Goal: Book appointment/travel/reservation

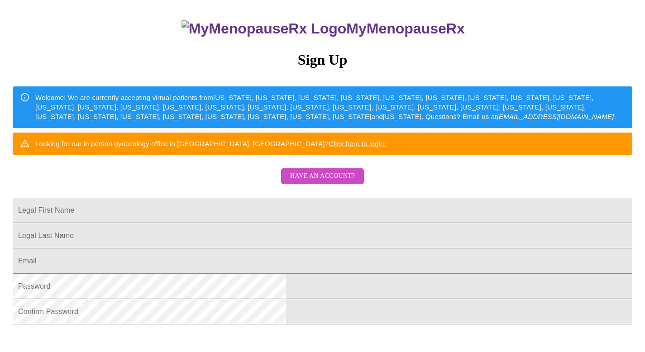
scroll to position [91, 0]
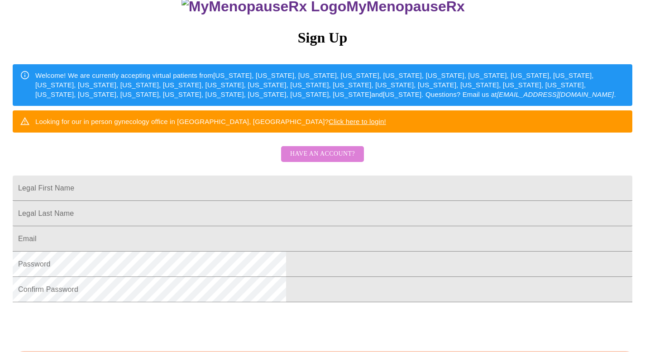
click at [337, 160] on span "Have an account?" at bounding box center [322, 154] width 65 height 11
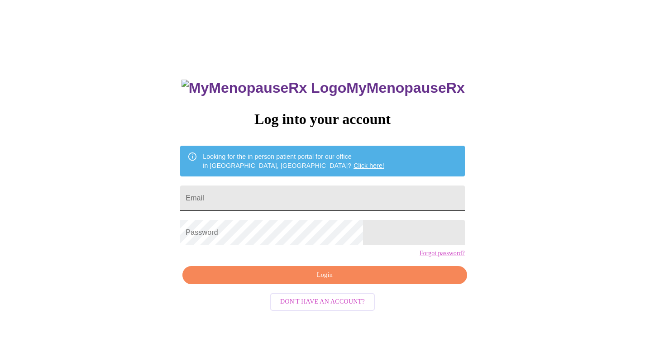
click at [323, 186] on input "Email" at bounding box center [322, 198] width 284 height 25
type input "[EMAIL_ADDRESS][DOMAIN_NAME]"
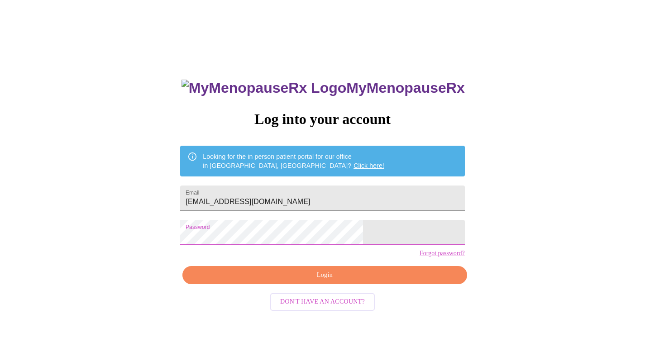
click at [334, 281] on span "Login" at bounding box center [325, 275] width 264 height 11
click at [323, 281] on span "Login" at bounding box center [325, 275] width 264 height 11
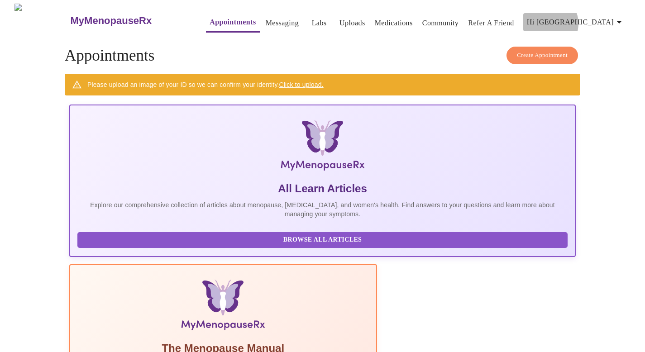
click at [603, 20] on span "Hi [GEOGRAPHIC_DATA]" at bounding box center [576, 22] width 98 height 13
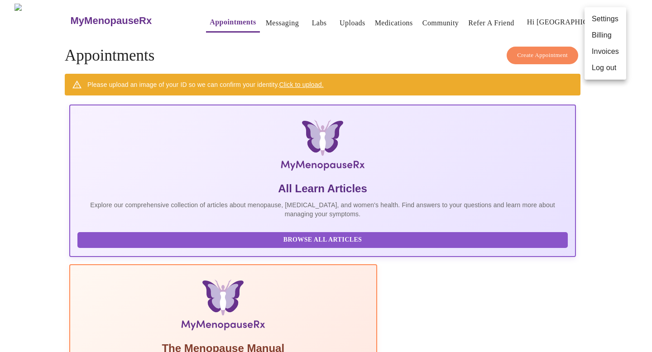
click at [604, 39] on li "Billing" at bounding box center [606, 35] width 42 height 16
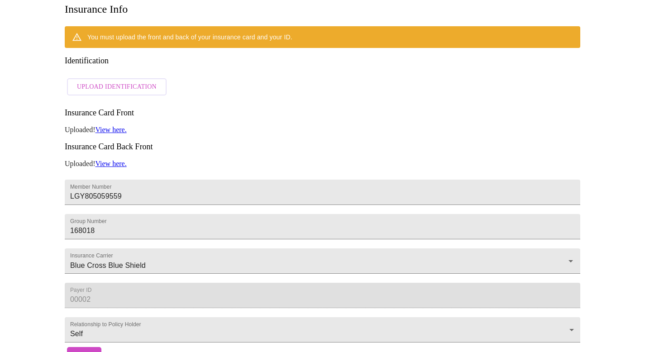
scroll to position [202, 0]
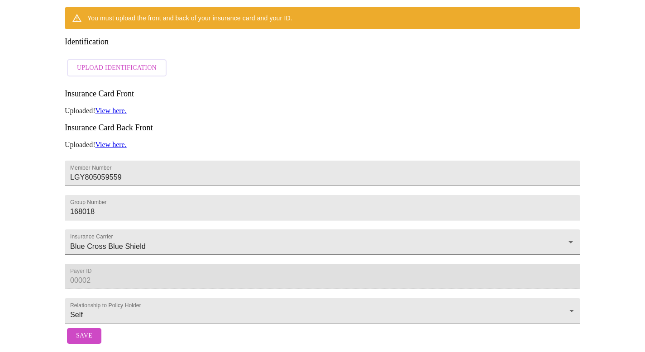
click at [84, 331] on span "Save" at bounding box center [84, 336] width 16 height 11
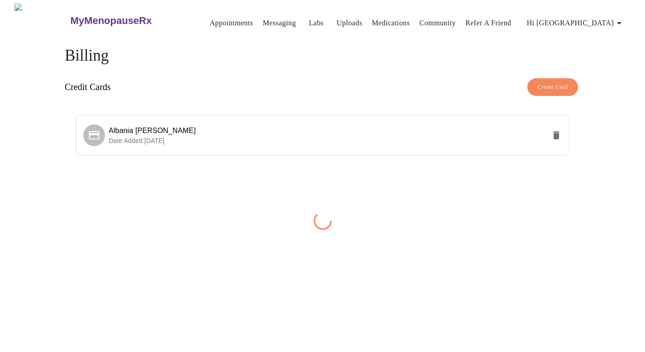
scroll to position [0, 0]
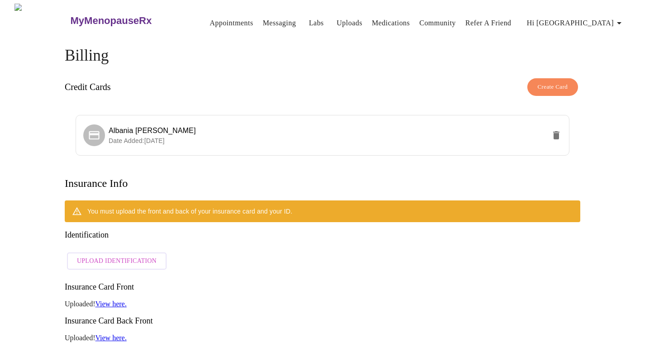
click at [214, 19] on link "Appointments" at bounding box center [231, 23] width 43 height 13
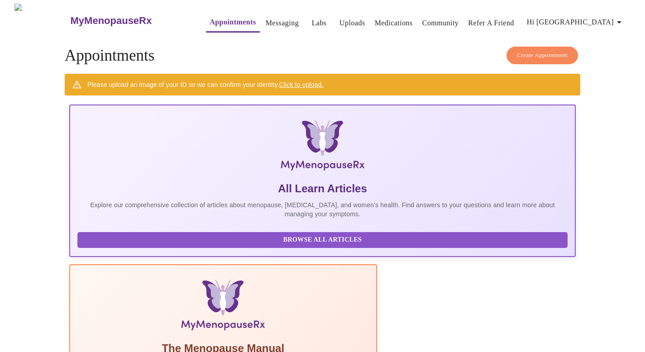
click at [148, 182] on h5 "All Learn Articles" at bounding box center [322, 189] width 490 height 14
click at [531, 50] on span "Create Appointment" at bounding box center [542, 55] width 51 height 10
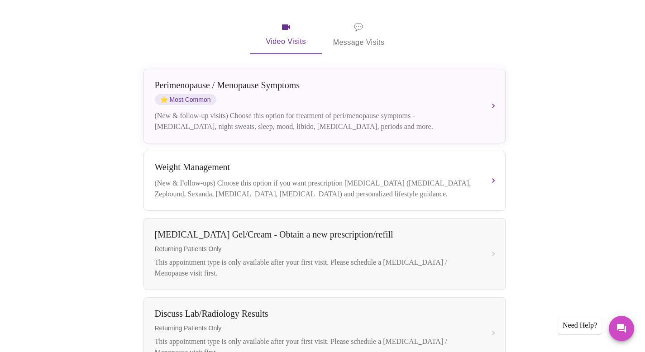
scroll to position [169, 0]
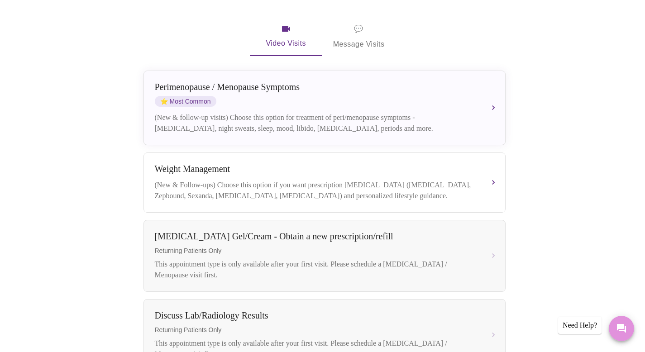
click at [619, 321] on button "Messages" at bounding box center [621, 328] width 25 height 25
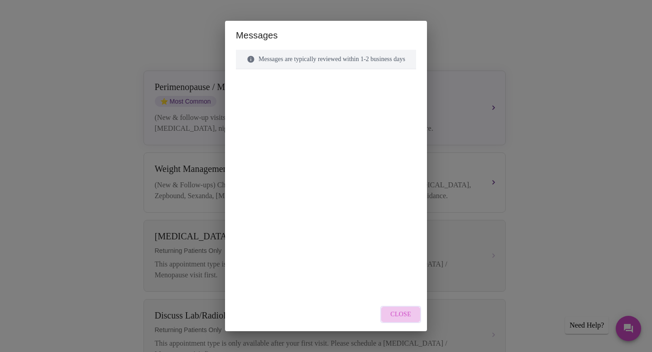
click at [411, 316] on span "Close" at bounding box center [400, 314] width 21 height 11
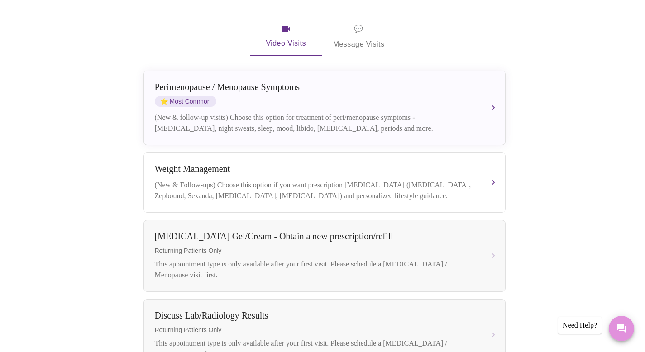
click at [624, 328] on icon "Messages" at bounding box center [621, 328] width 11 height 11
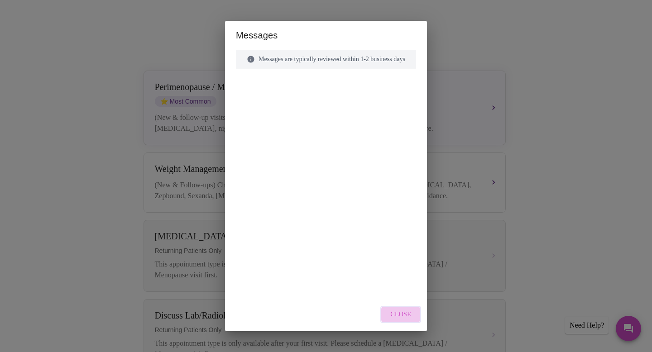
click at [421, 312] on button "Close" at bounding box center [400, 315] width 41 height 18
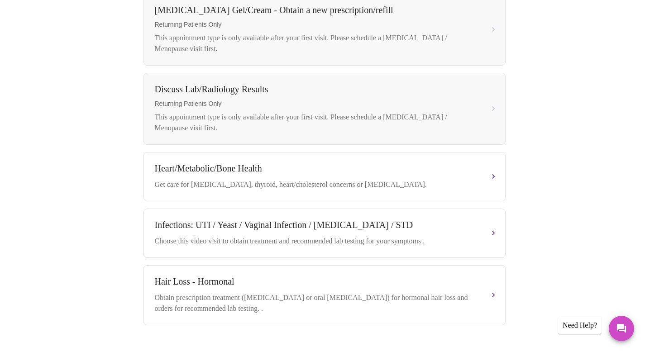
scroll to position [426, 0]
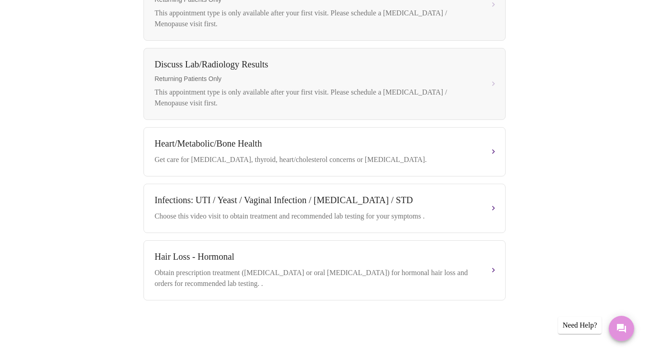
click at [619, 328] on icon "Messages" at bounding box center [621, 328] width 9 height 9
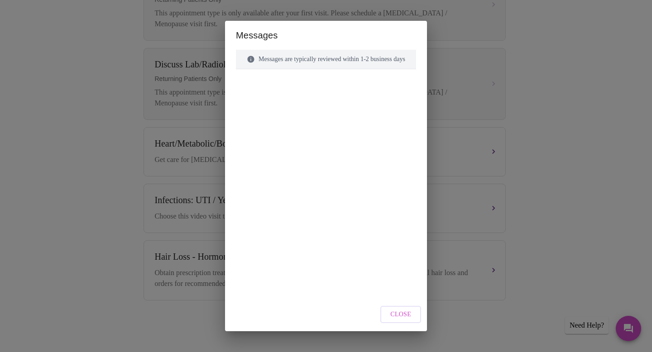
click at [393, 96] on div at bounding box center [326, 166] width 180 height 173
click at [388, 60] on div "Messages are typically reviewed within 1-2 business days" at bounding box center [326, 59] width 180 height 19
click at [411, 317] on span "Close" at bounding box center [400, 314] width 21 height 11
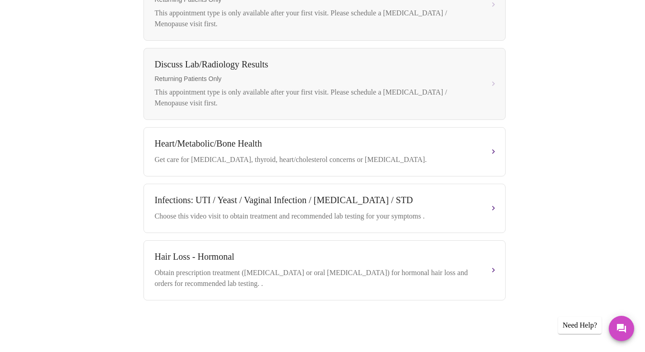
click at [563, 325] on div "Need Help?" at bounding box center [579, 325] width 43 height 17
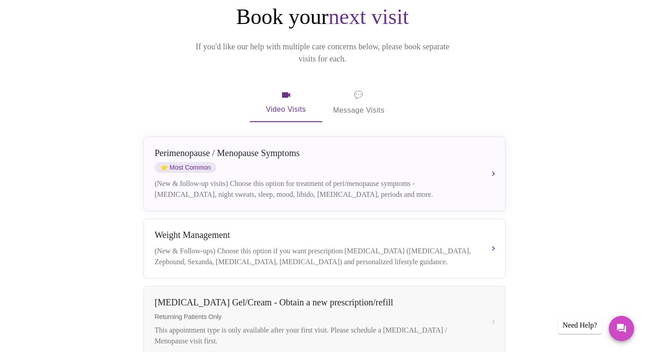
scroll to position [0, 0]
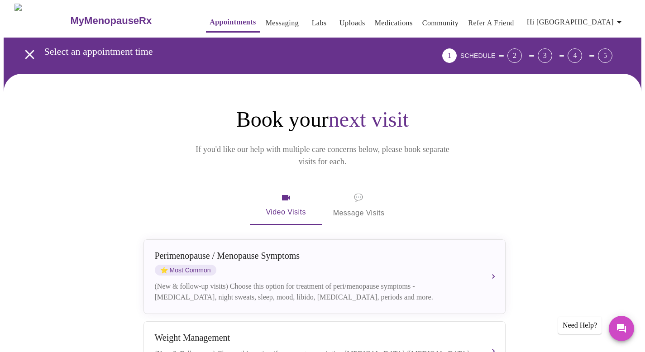
click at [522, 52] on div "2" at bounding box center [515, 55] width 14 height 14
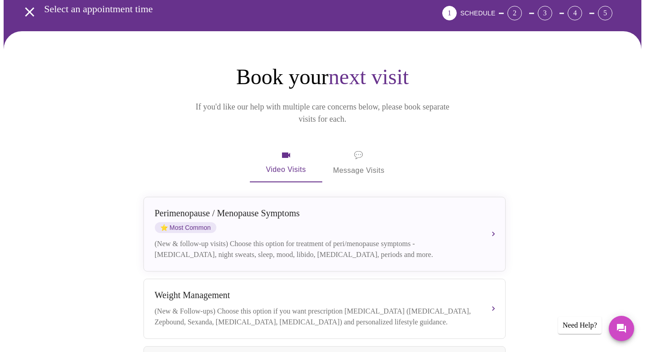
scroll to position [43, 0]
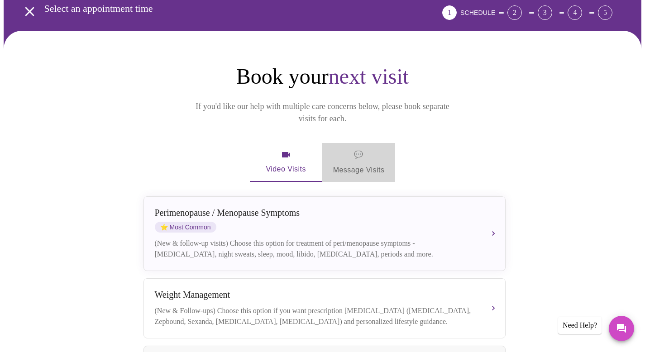
click at [376, 152] on span "💬 Message Visits" at bounding box center [359, 163] width 52 height 28
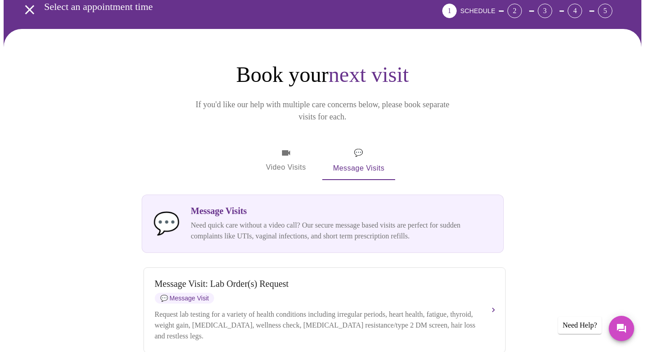
scroll to position [0, 0]
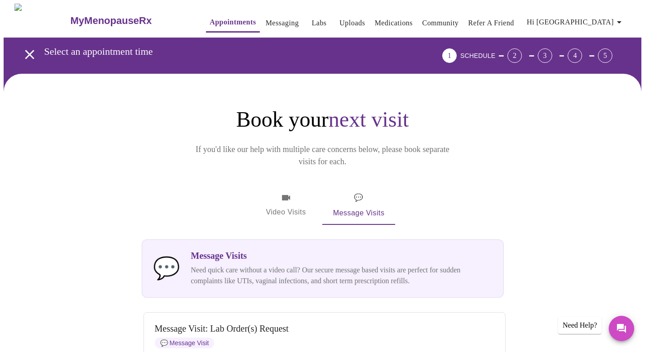
click at [228, 19] on link "Appointments" at bounding box center [233, 22] width 46 height 13
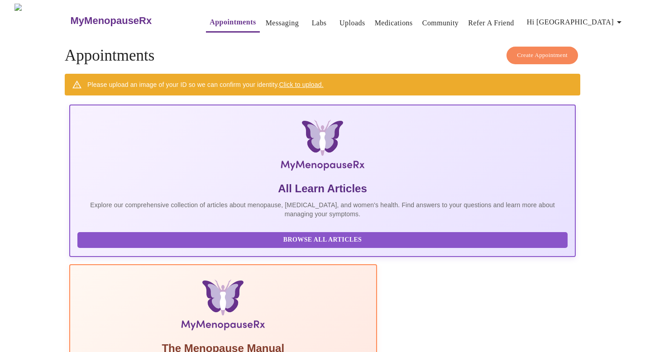
click at [292, 82] on link "Click to upload." at bounding box center [301, 84] width 44 height 7
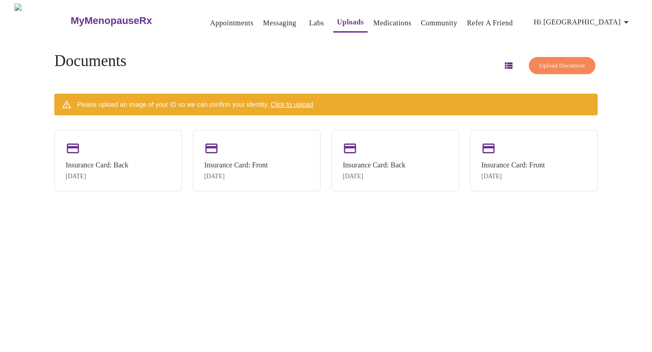
click at [539, 62] on span "Upload Document" at bounding box center [562, 66] width 46 height 10
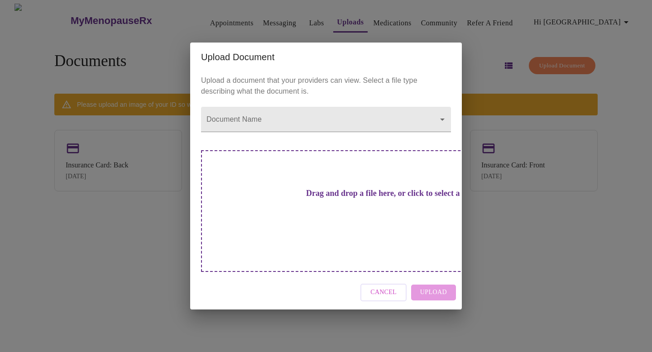
click at [390, 287] on span "Cancel" at bounding box center [383, 292] width 26 height 11
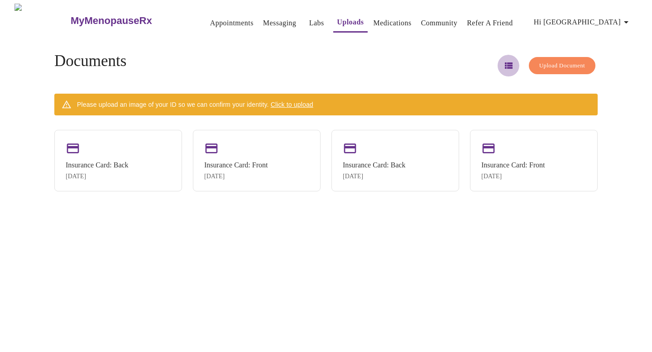
click at [505, 62] on icon "button" at bounding box center [509, 65] width 8 height 6
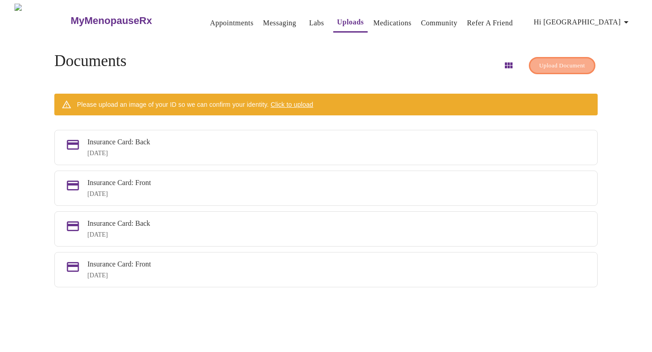
click at [539, 61] on span "Upload Document" at bounding box center [562, 66] width 46 height 10
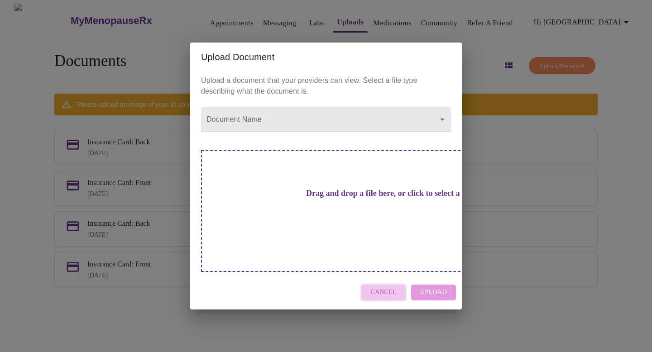
click at [380, 287] on span "Cancel" at bounding box center [383, 292] width 26 height 11
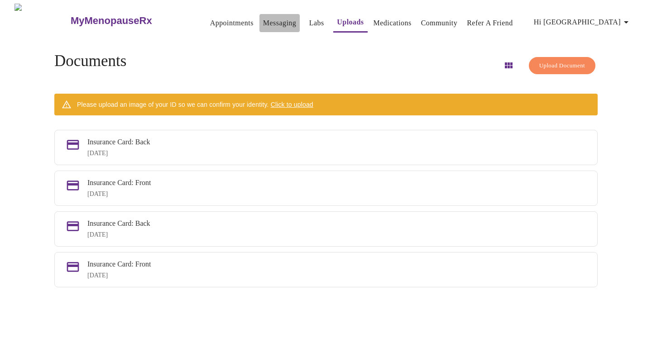
click at [263, 20] on link "Messaging" at bounding box center [279, 23] width 33 height 13
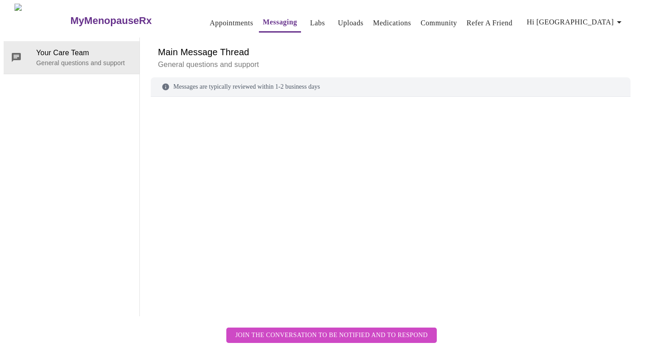
scroll to position [34, 0]
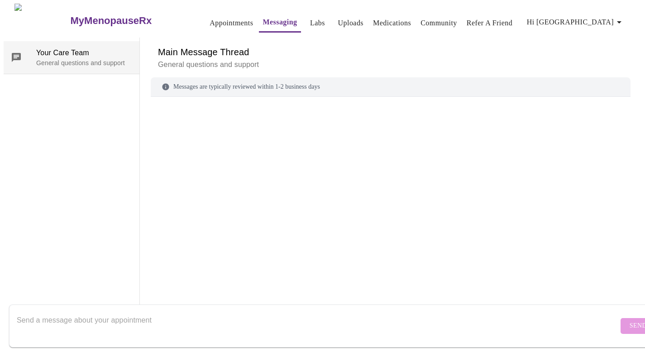
click at [105, 58] on p "General questions and support" at bounding box center [84, 62] width 96 height 9
click at [110, 58] on p "General questions and support" at bounding box center [84, 62] width 96 height 9
click at [98, 312] on textarea "Send a message about your appointment" at bounding box center [318, 326] width 602 height 29
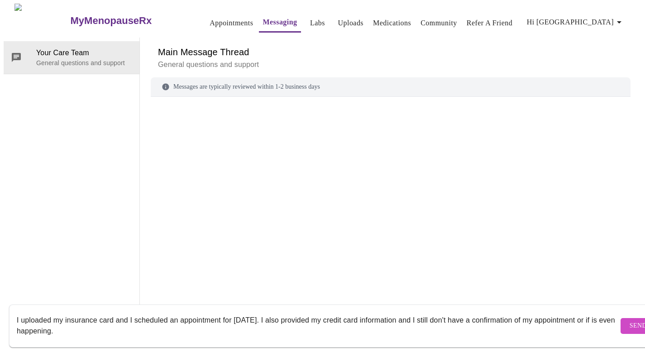
type textarea "I uploaded my insurance card and I scheduled an appointment for 8/28/2025. I al…"
click at [625, 318] on button "Send" at bounding box center [638, 326] width 35 height 16
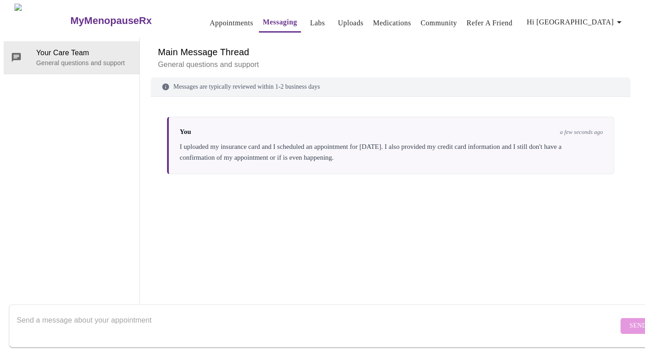
scroll to position [0, 0]
click at [607, 19] on span "Hi [GEOGRAPHIC_DATA]" at bounding box center [576, 22] width 98 height 13
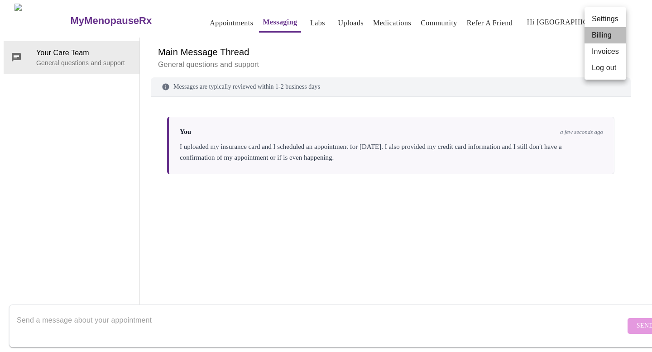
click at [603, 34] on li "Billing" at bounding box center [606, 35] width 42 height 16
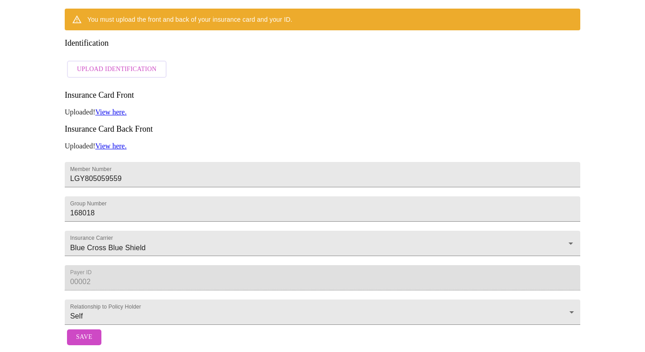
scroll to position [202, 0]
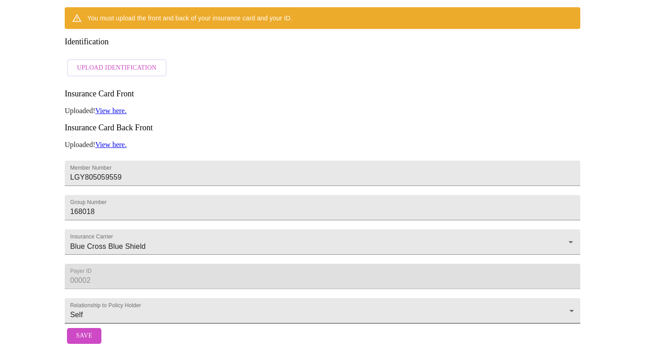
click at [572, 293] on body "MyMenopauseRx Appointments Messaging Labs Uploads Medications Community Refer a…" at bounding box center [323, 79] width 638 height 538
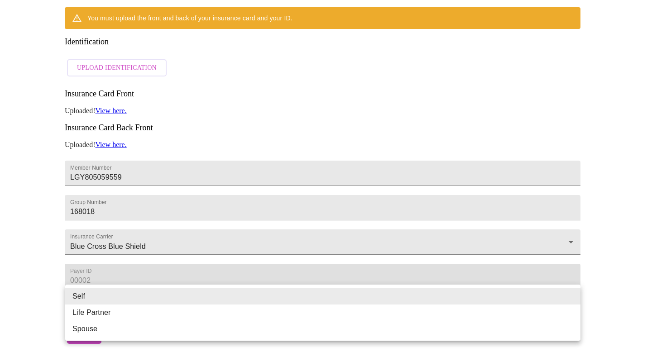
click at [228, 335] on li "Spouse" at bounding box center [322, 329] width 515 height 16
type input "Spouse"
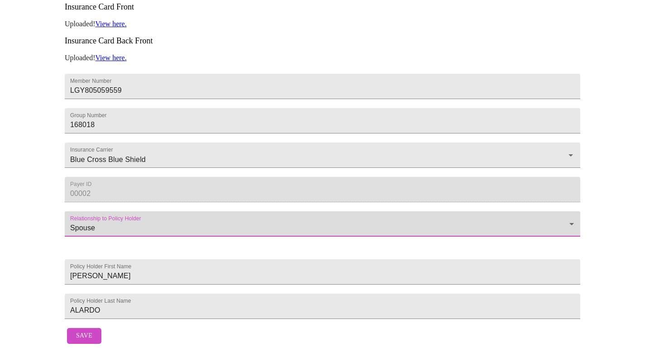
scroll to position [298, 0]
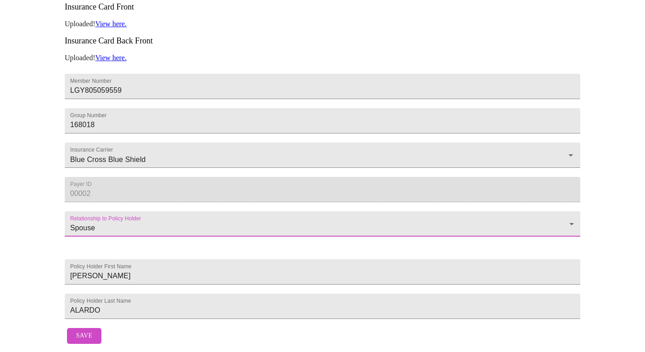
click at [80, 331] on span "Save" at bounding box center [84, 336] width 16 height 11
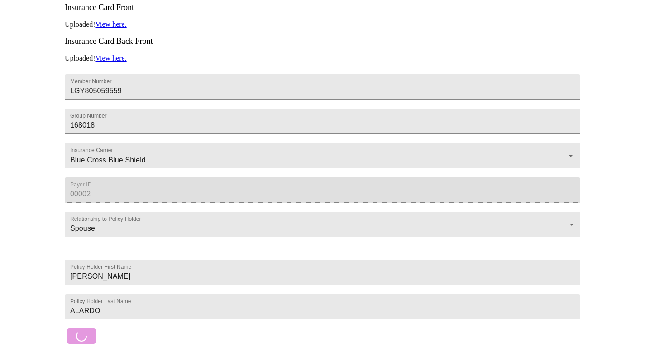
scroll to position [0, 0]
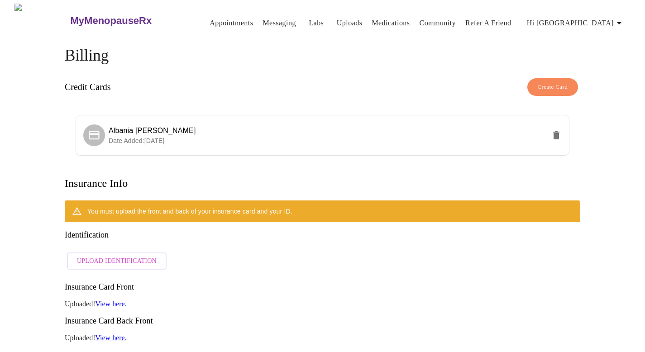
click at [134, 256] on span "Upload Identification" at bounding box center [117, 261] width 80 height 11
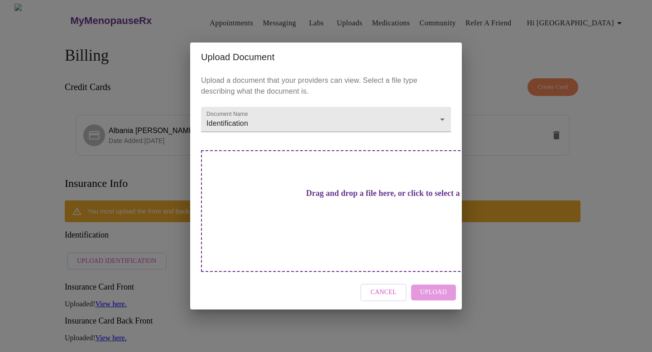
click at [359, 198] on h3 "Drag and drop a file here, or click to select a file" at bounding box center [389, 194] width 250 height 10
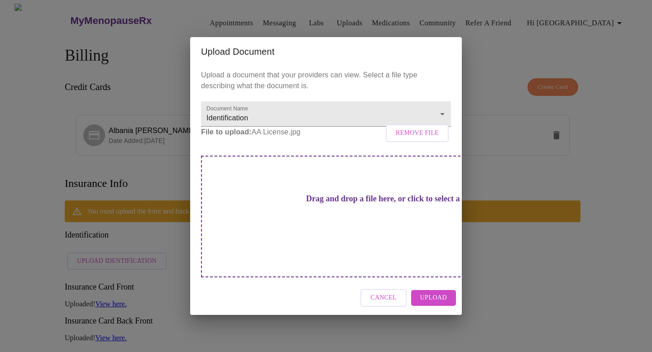
click at [450, 290] on button "Upload" at bounding box center [433, 298] width 45 height 16
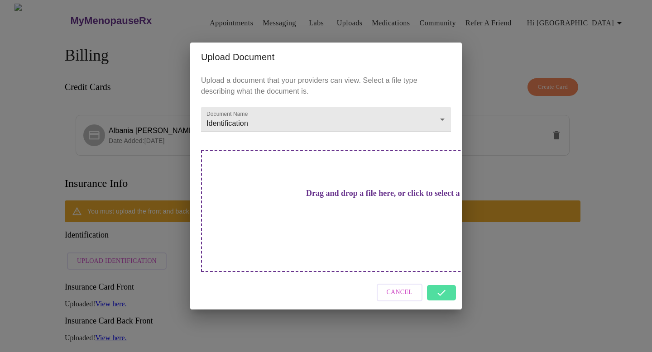
click at [448, 276] on div "Cancel" at bounding box center [326, 293] width 272 height 34
click at [443, 276] on div "Cancel" at bounding box center [326, 293] width 272 height 34
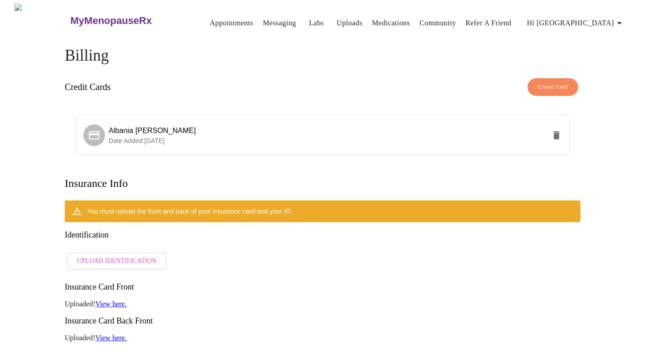
click at [542, 236] on div "Upload Document Upload a document that your providers can view. Select a file t…" at bounding box center [326, 176] width 652 height 352
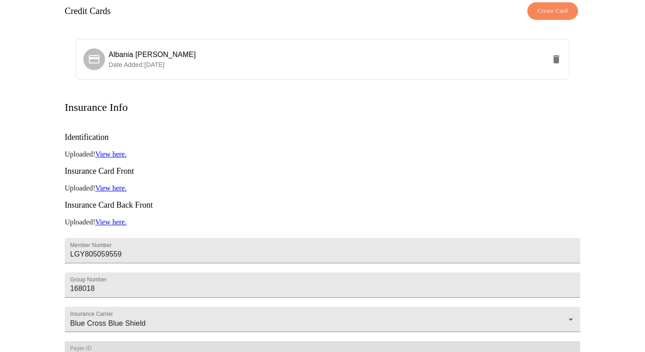
scroll to position [74, 0]
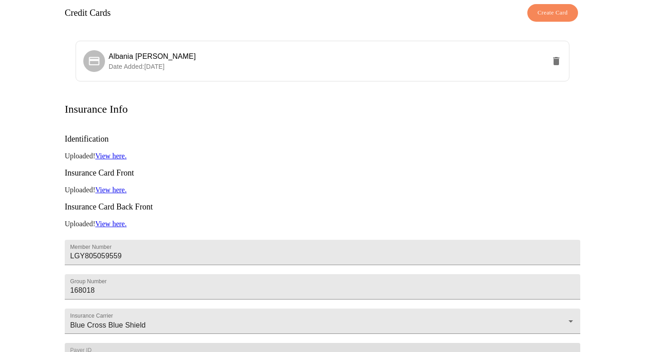
click at [124, 152] on link "View here." at bounding box center [110, 156] width 31 height 8
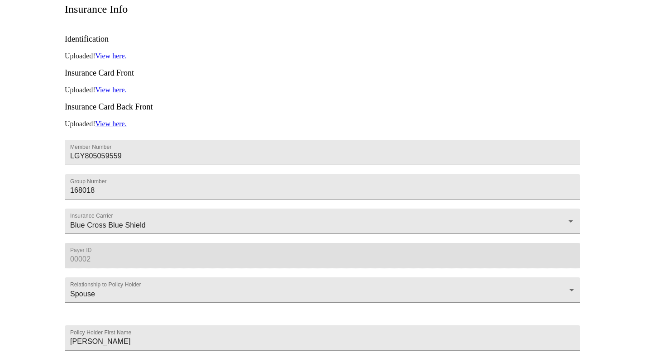
scroll to position [0, 0]
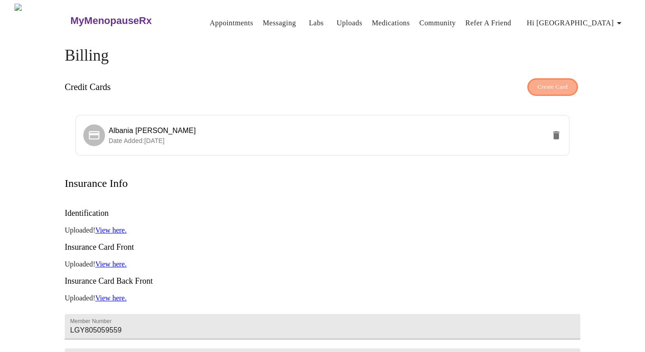
click at [553, 82] on span "Create Card" at bounding box center [553, 87] width 30 height 10
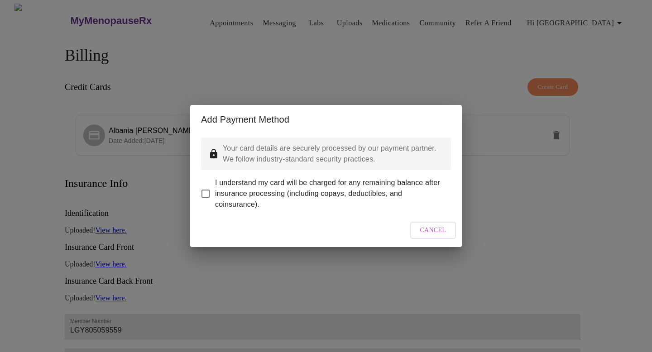
click at [204, 188] on input "I understand my card will be charged for any remaining balance after insurance …" at bounding box center [205, 193] width 19 height 19
checkbox input "true"
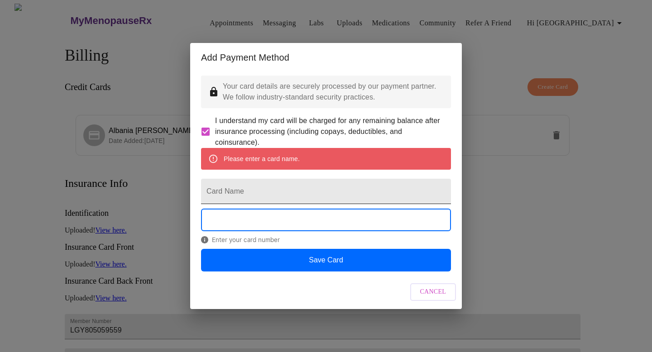
click at [257, 187] on input "Card Name" at bounding box center [326, 191] width 250 height 25
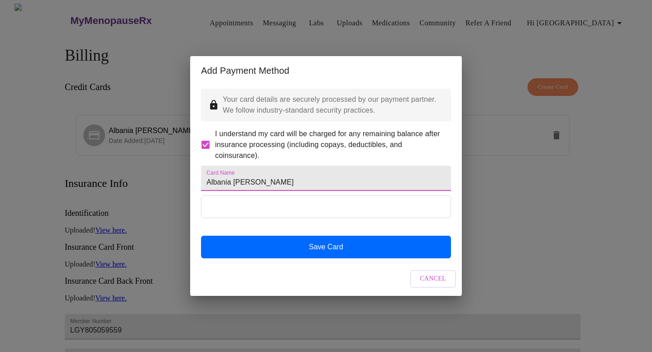
type input "Albania M Alardo"
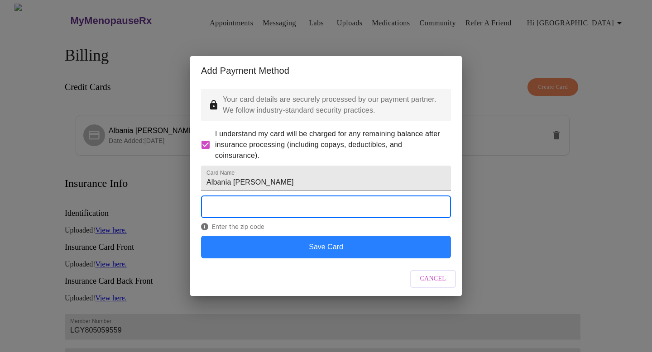
click at [374, 259] on button "Save Card" at bounding box center [326, 247] width 250 height 23
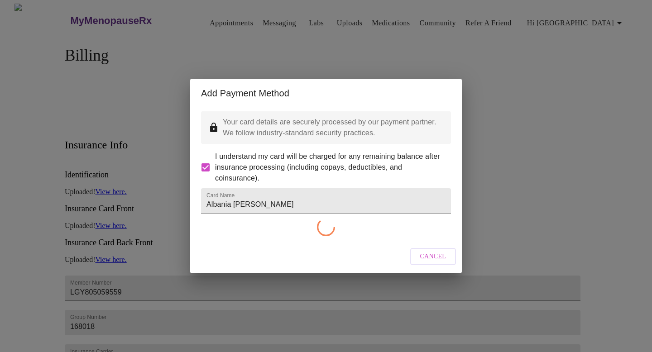
checkbox input "false"
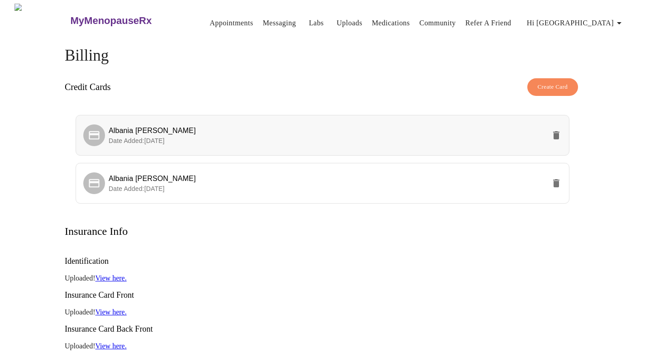
click at [297, 136] on p "Date Added: 08-26-2025" at bounding box center [327, 140] width 437 height 9
click at [125, 127] on span "Albania M Alardo" at bounding box center [152, 131] width 87 height 8
click at [553, 179] on icon "delete" at bounding box center [556, 183] width 6 height 8
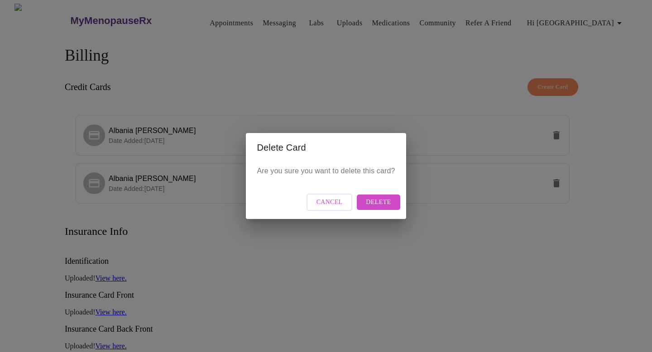
click at [382, 201] on span "Delete" at bounding box center [378, 202] width 25 height 11
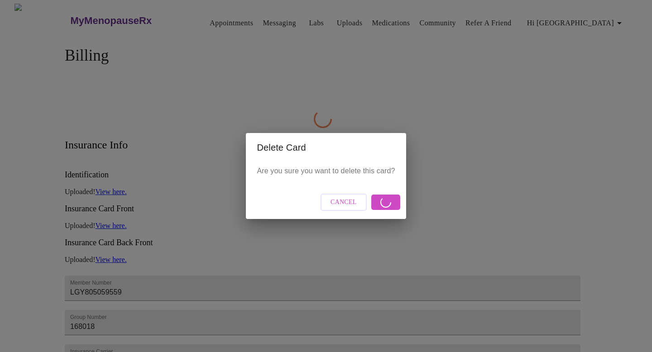
click at [338, 201] on span "Cancel" at bounding box center [344, 202] width 26 height 11
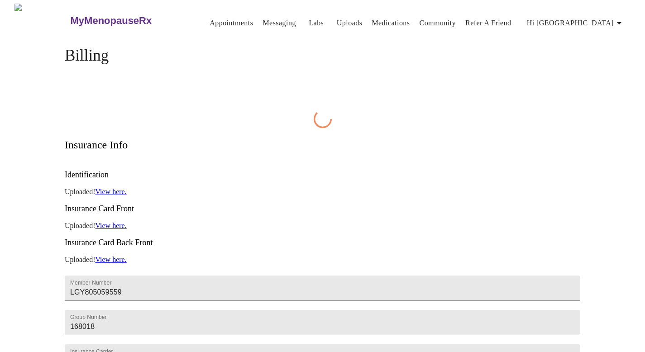
click at [210, 18] on link "Appointments" at bounding box center [231, 23] width 43 height 13
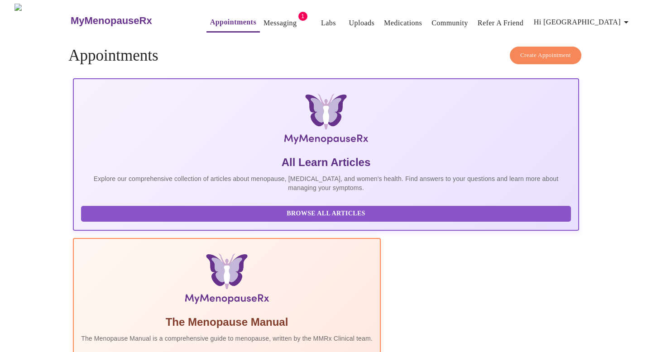
click at [264, 17] on link "Messaging" at bounding box center [280, 23] width 33 height 13
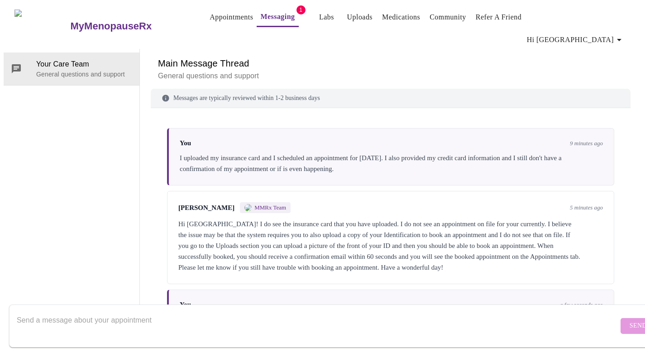
scroll to position [27, 0]
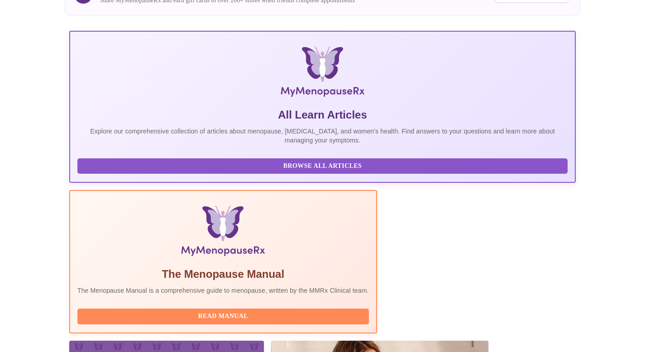
scroll to position [143, 0]
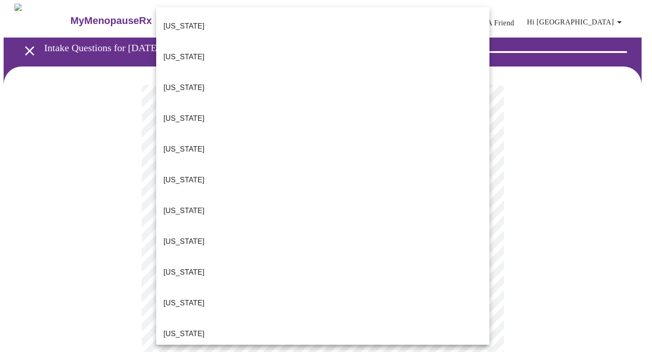
click at [262, 257] on li "Florida" at bounding box center [322, 272] width 333 height 31
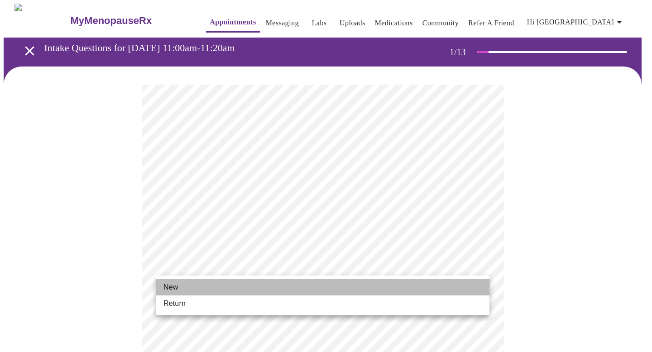
click at [225, 291] on li "New" at bounding box center [322, 287] width 333 height 16
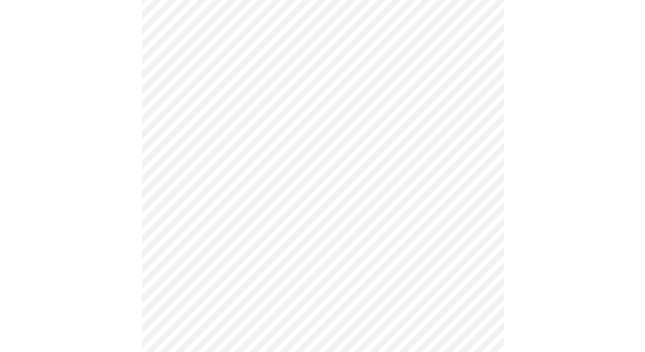
scroll to position [432, 0]
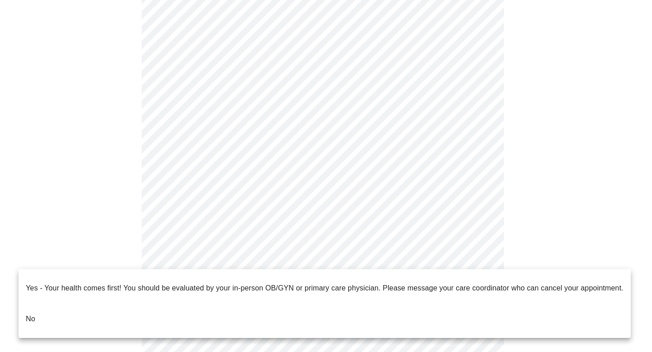
click at [215, 304] on li "No" at bounding box center [325, 319] width 612 height 31
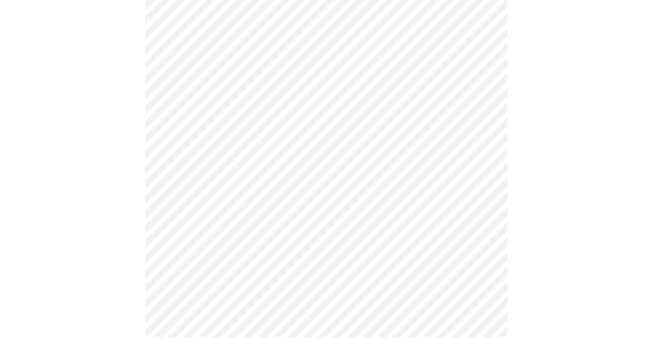
scroll to position [0, 0]
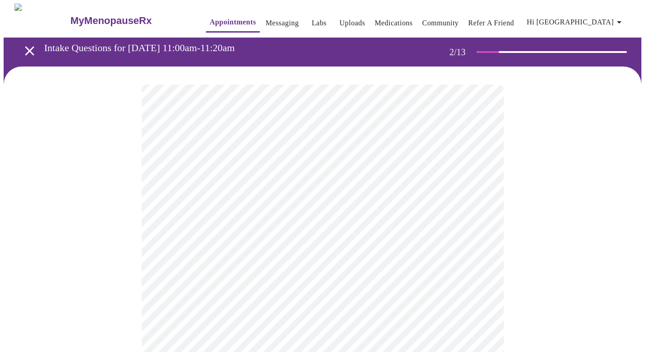
click at [484, 183] on body "MyMenopauseRx Appointments Messaging Labs Uploads Medications Community Refer a…" at bounding box center [323, 276] width 638 height 544
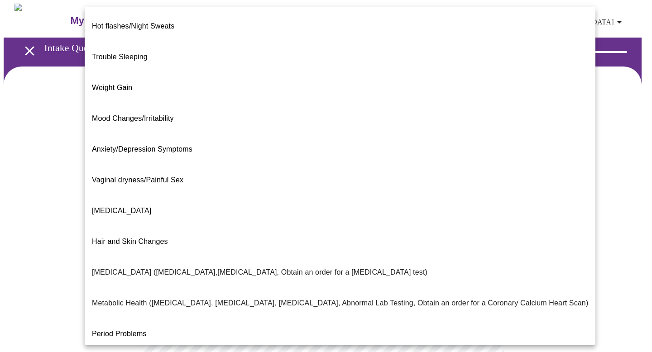
click at [197, 22] on li "Hot flashes/Night Sweats" at bounding box center [340, 26] width 511 height 31
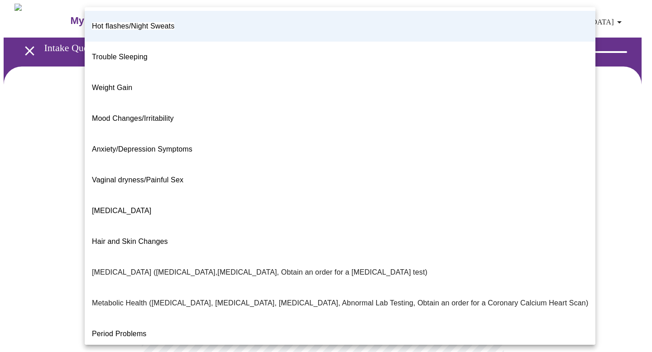
click at [482, 189] on body "MyMenopauseRx Appointments Messaging Labs Uploads Medications Community Refer a…" at bounding box center [326, 273] width 645 height 539
click at [186, 46] on li "Trouble Sleeping" at bounding box center [340, 57] width 511 height 31
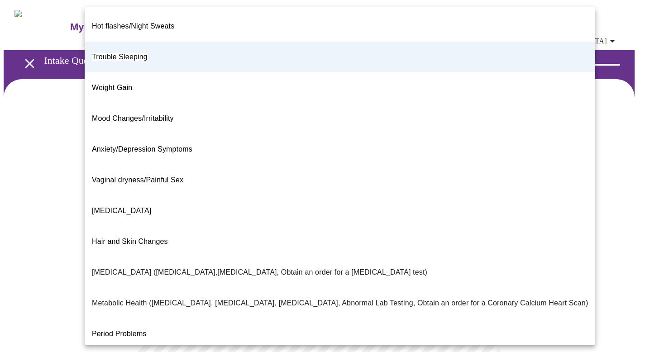
click at [481, 191] on body "MyMenopauseRx Appointments Messaging Labs Uploads Medications Community Refer a…" at bounding box center [323, 279] width 638 height 551
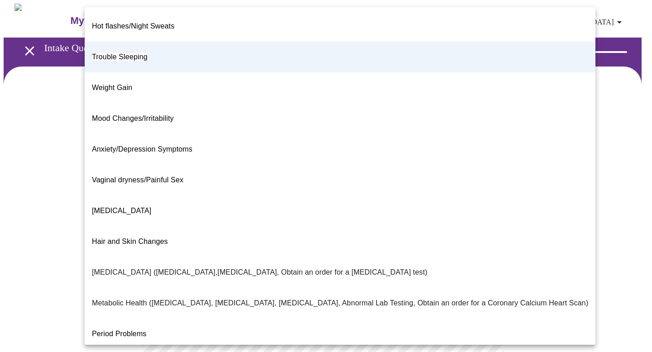
click at [172, 196] on li "Decreased libido" at bounding box center [340, 211] width 511 height 31
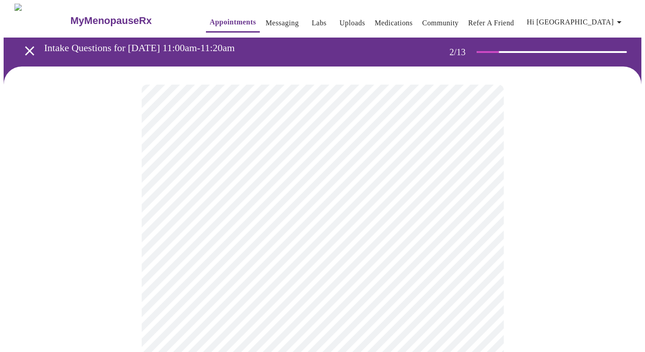
click at [486, 193] on body "MyMenopauseRx Appointments Messaging Labs Uploads Medications Community Refer a…" at bounding box center [323, 273] width 638 height 539
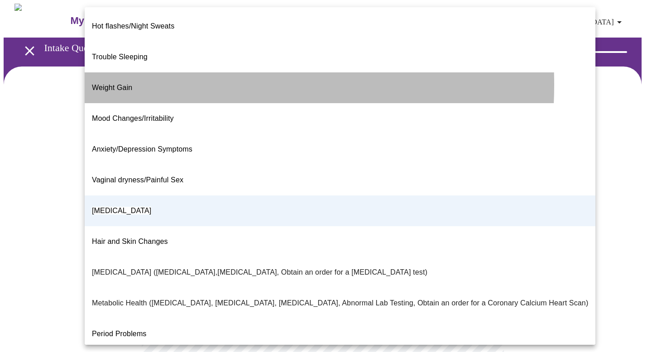
click at [133, 72] on li "Weight Gain" at bounding box center [340, 87] width 511 height 31
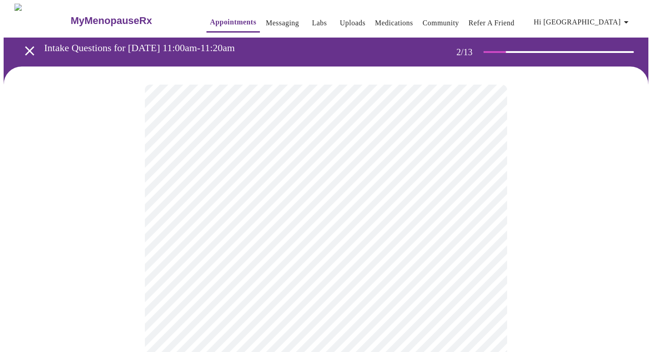
click at [478, 193] on body "MyMenopauseRx Appointments Messaging Labs Uploads Medications Community Refer a…" at bounding box center [326, 273] width 645 height 539
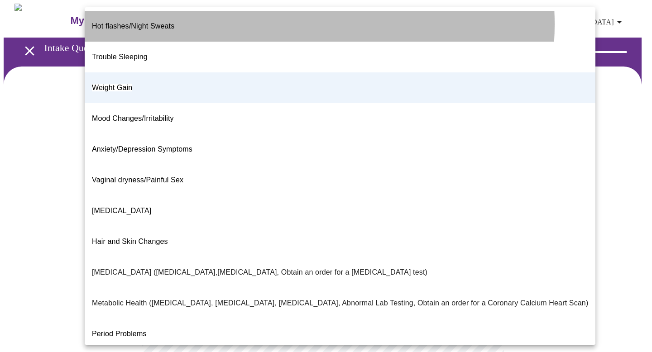
click at [263, 24] on li "Hot flashes/Night Sweats" at bounding box center [340, 26] width 511 height 31
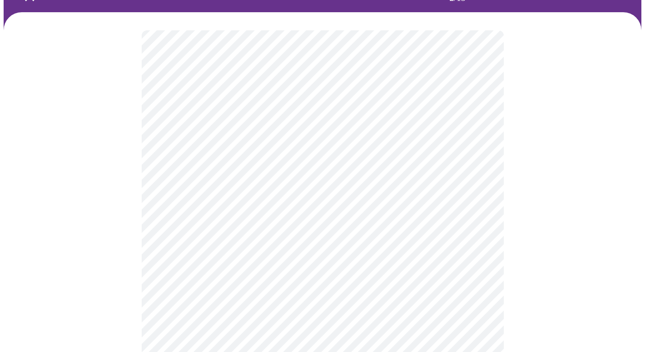
scroll to position [56, 0]
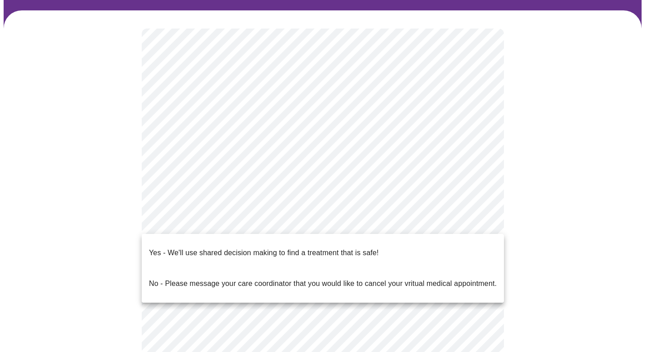
click at [480, 225] on body "MyMenopauseRx Appointments Messaging Labs Uploads Medications Community Refer a…" at bounding box center [326, 216] width 645 height 539
click at [311, 252] on span "Yes - We'll use shared decision making to find a treatment that is safe!" at bounding box center [264, 252] width 230 height 25
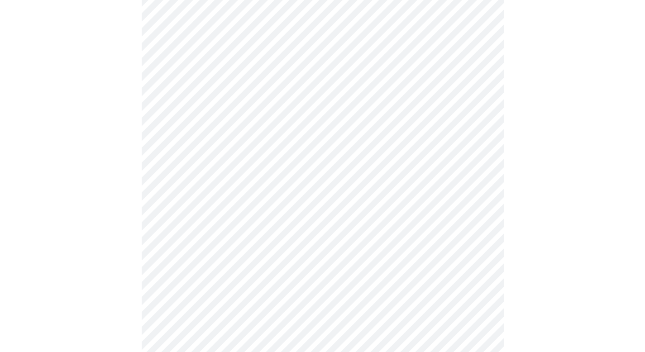
scroll to position [0, 0]
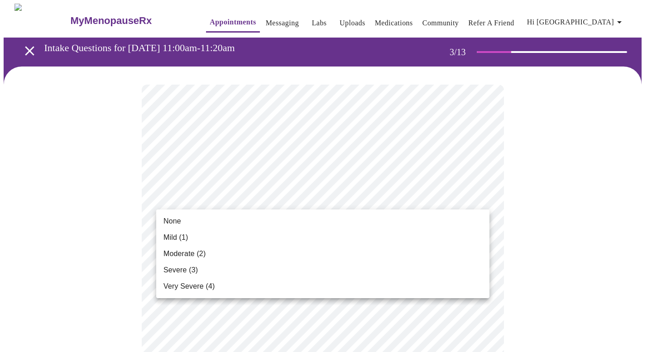
click at [265, 266] on li "Severe (3)" at bounding box center [322, 270] width 333 height 16
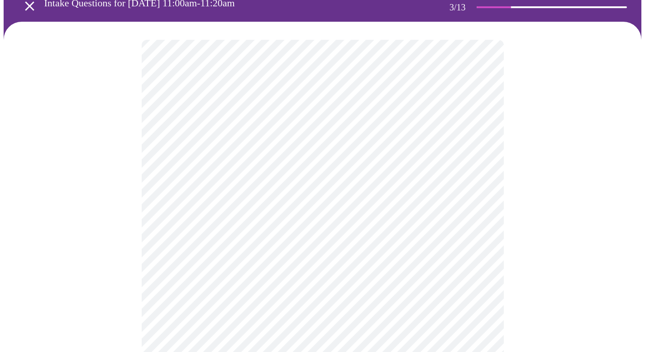
scroll to position [46, 0]
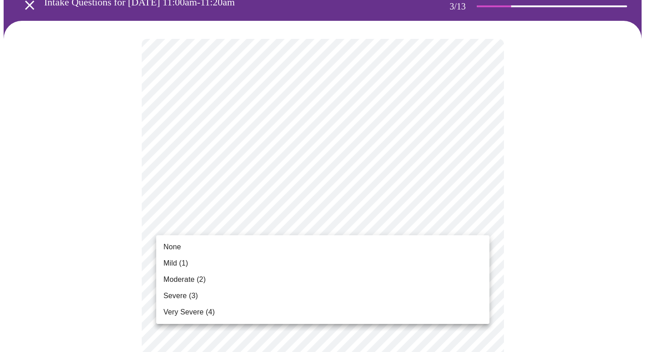
click at [288, 277] on li "Moderate (2)" at bounding box center [322, 280] width 333 height 16
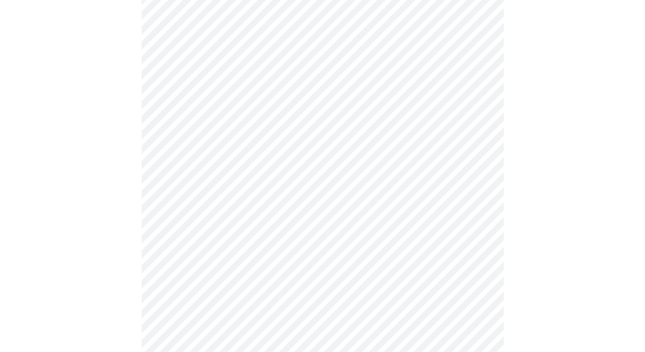
scroll to position [91, 0]
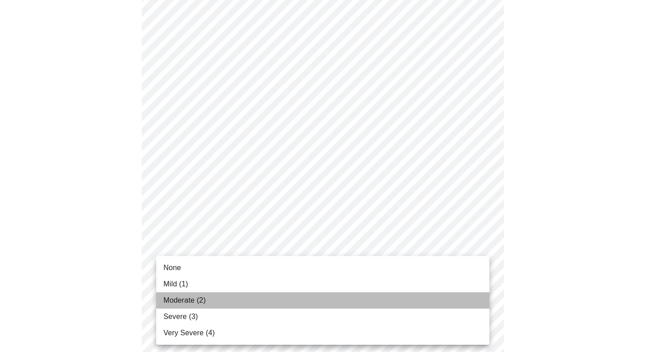
click at [283, 299] on li "Moderate (2)" at bounding box center [322, 301] width 333 height 16
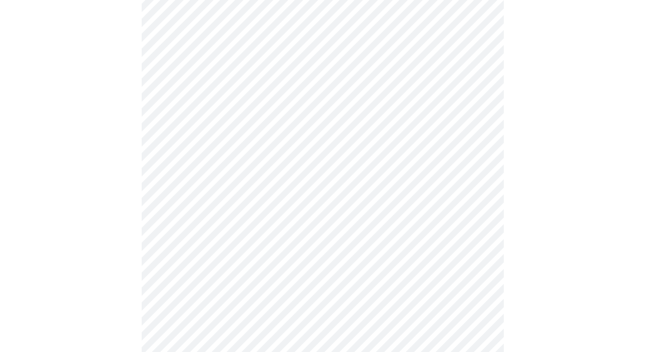
scroll to position [187, 0]
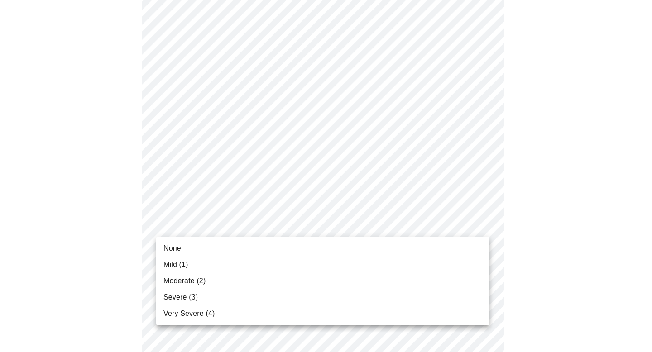
click at [275, 267] on li "Mild (1)" at bounding box center [322, 265] width 333 height 16
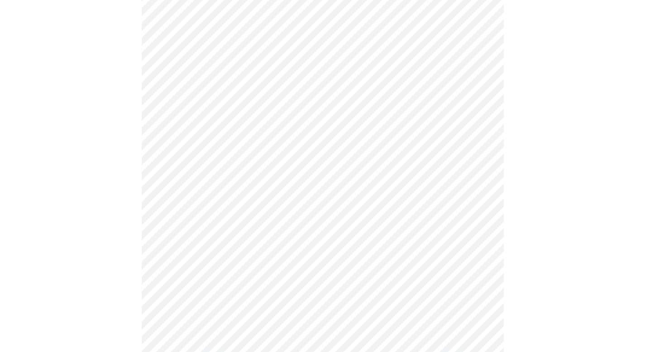
scroll to position [227, 0]
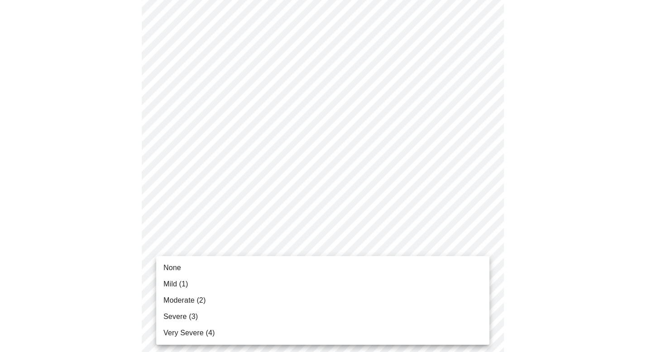
click at [329, 245] on body "MyMenopauseRx Appointments Messaging Labs Uploads Medications Community Refer a…" at bounding box center [326, 354] width 645 height 1154
click at [262, 303] on li "Moderate (2)" at bounding box center [322, 301] width 333 height 16
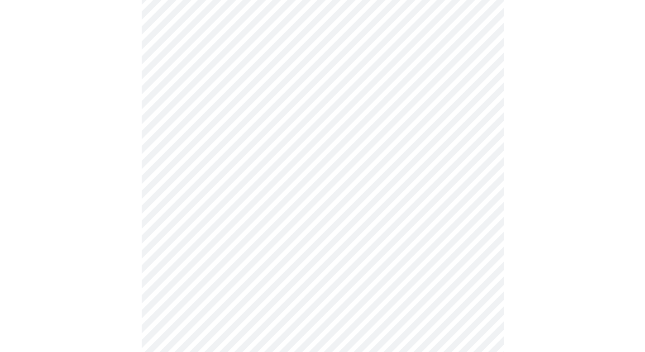
scroll to position [270, 0]
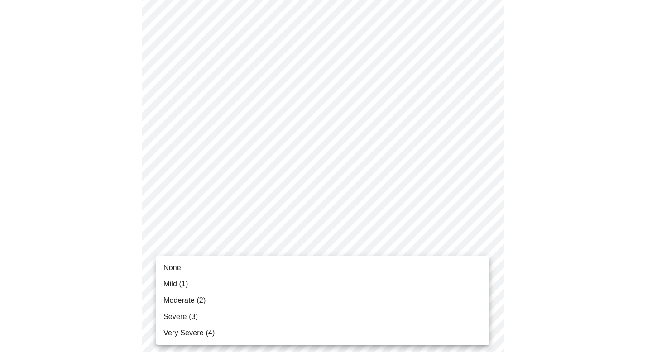
click at [328, 264] on body "MyMenopauseRx Appointments Messaging Labs Uploads Medications Community Refer a…" at bounding box center [326, 303] width 645 height 1141
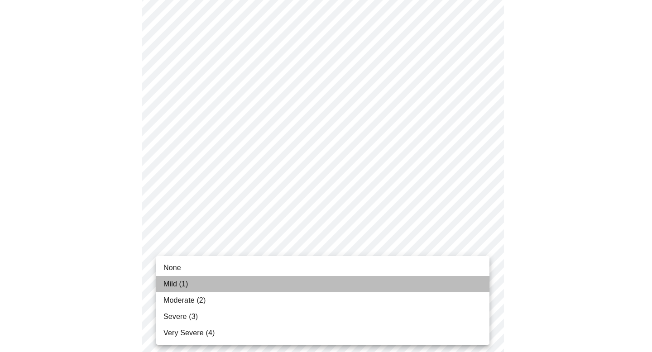
click at [289, 282] on li "Mild (1)" at bounding box center [322, 284] width 333 height 16
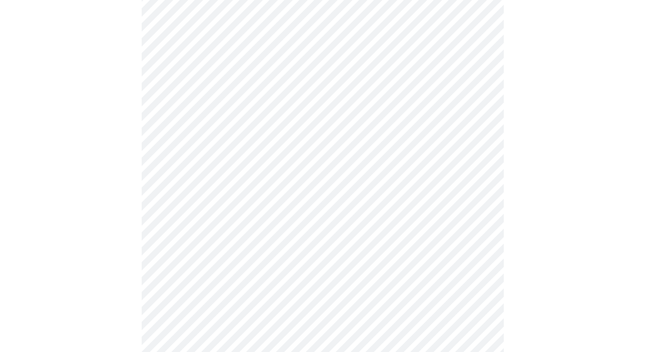
scroll to position [332, 0]
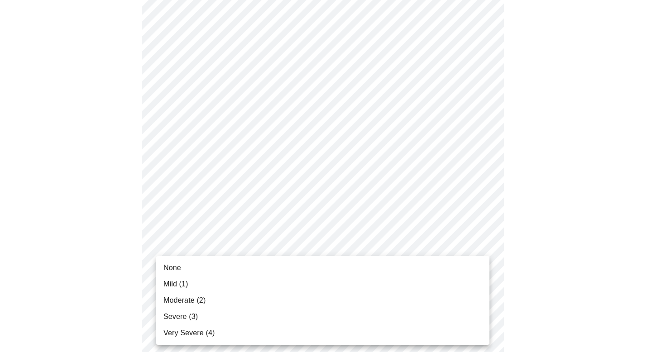
click at [292, 269] on body "MyMenopauseRx Appointments Messaging Labs Uploads Medications Community Refer a…" at bounding box center [326, 236] width 645 height 1128
click at [217, 297] on li "Moderate (2)" at bounding box center [322, 301] width 333 height 16
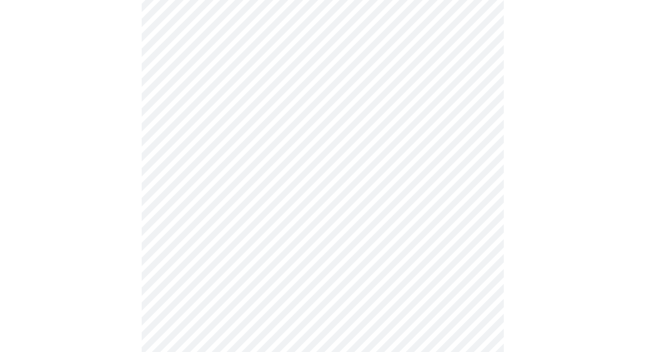
scroll to position [383, 0]
click at [287, 297] on body "MyMenopauseRx Appointments Messaging Labs Uploads Medications Community Refer a…" at bounding box center [323, 179] width 638 height 1116
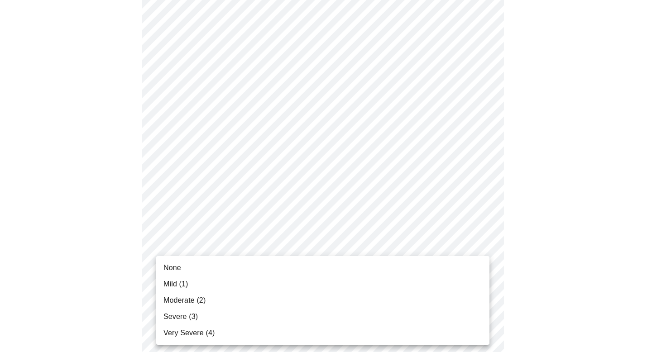
click at [240, 334] on li "Very Severe (4)" at bounding box center [322, 333] width 333 height 16
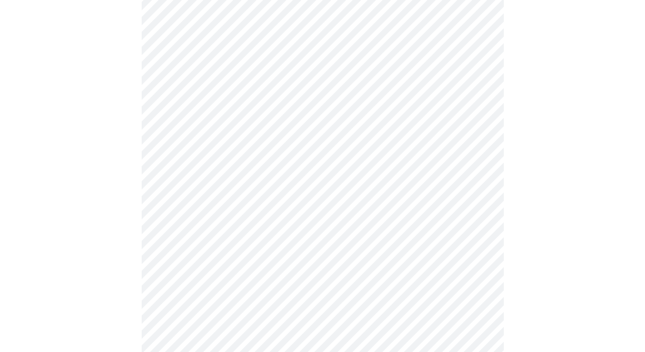
scroll to position [427, 0]
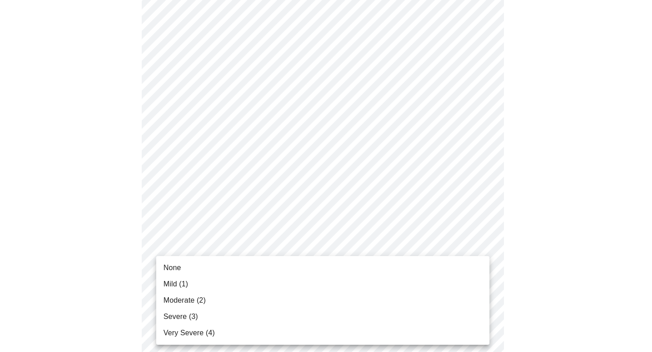
click at [288, 314] on body "MyMenopauseRx Appointments Messaging Labs Uploads Medications Community Refer a…" at bounding box center [326, 127] width 645 height 1103
click at [288, 314] on li "Severe (3)" at bounding box center [322, 317] width 333 height 16
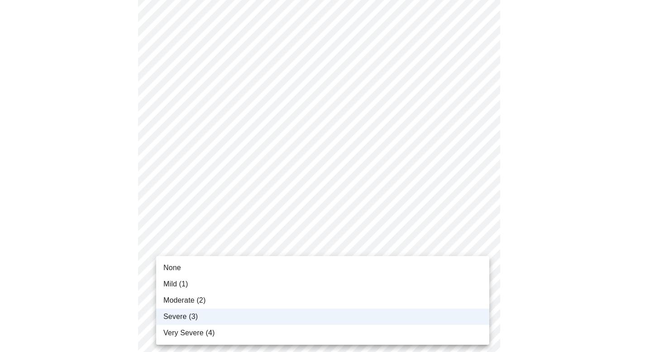
click at [281, 314] on body "MyMenopauseRx Appointments Messaging Labs Uploads Medications Community Refer a…" at bounding box center [323, 127] width 638 height 1103
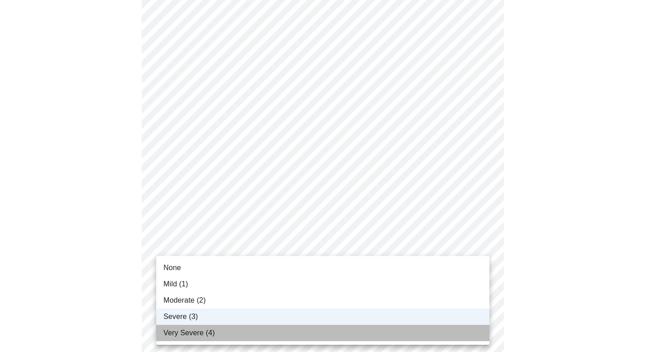
click at [266, 338] on li "Very Severe (4)" at bounding box center [322, 333] width 333 height 16
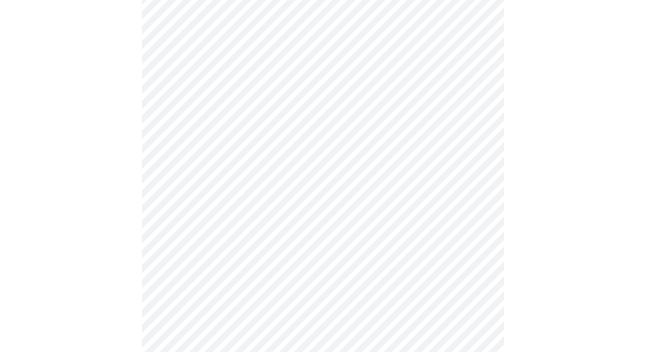
scroll to position [523, 0]
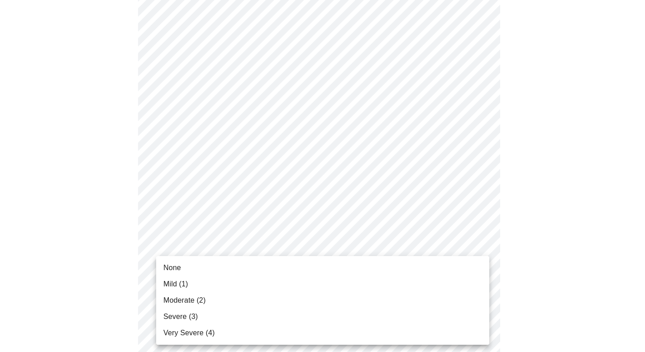
click at [294, 293] on body "MyMenopauseRx Appointments Messaging Labs Uploads Medications Community Refer a…" at bounding box center [323, 32] width 638 height 1103
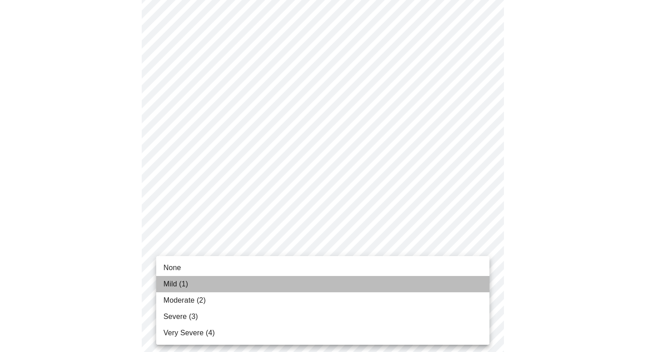
click at [240, 288] on li "Mild (1)" at bounding box center [322, 284] width 333 height 16
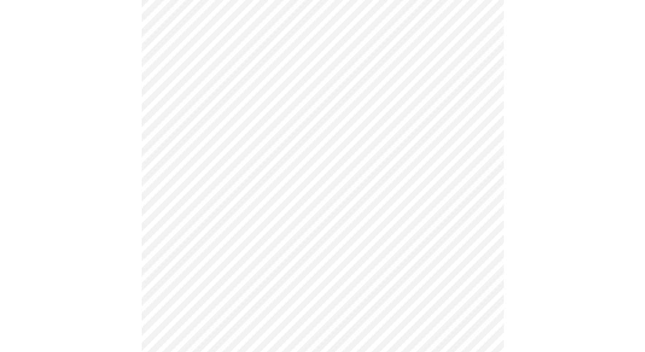
scroll to position [580, 0]
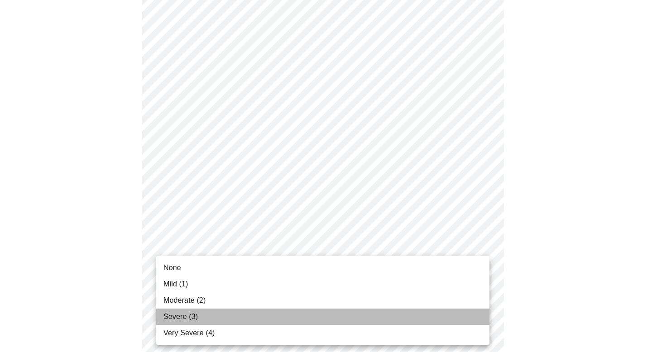
click at [260, 319] on li "Severe (3)" at bounding box center [322, 317] width 333 height 16
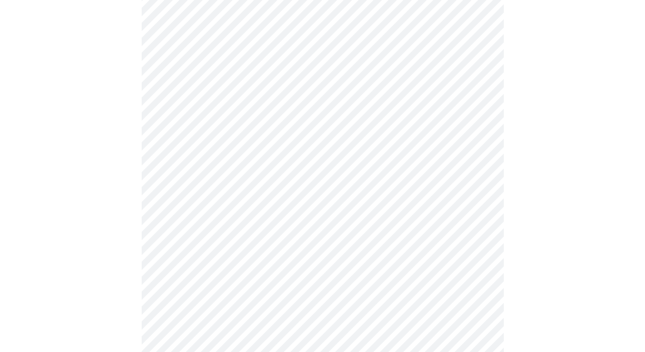
scroll to position [447, 0]
click at [380, 120] on body "MyMenopauseRx Appointments Messaging Labs Uploads Medications Community Refer a…" at bounding box center [323, 12] width 638 height 913
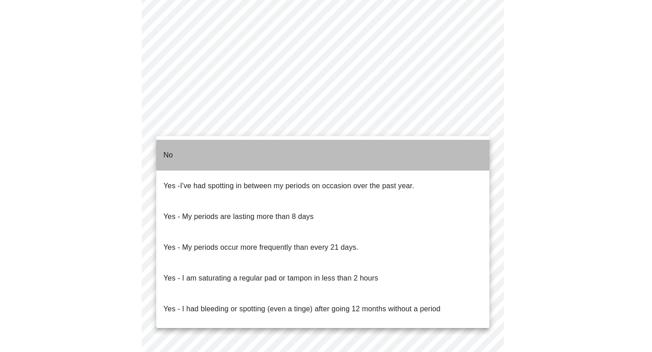
click at [230, 152] on li "No" at bounding box center [322, 155] width 333 height 31
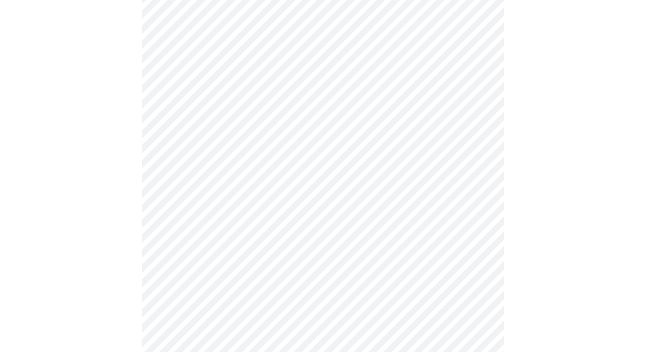
click at [225, 188] on body "MyMenopauseRx Appointments Messaging Labs Uploads Medications Community Refer a…" at bounding box center [323, 10] width 638 height 908
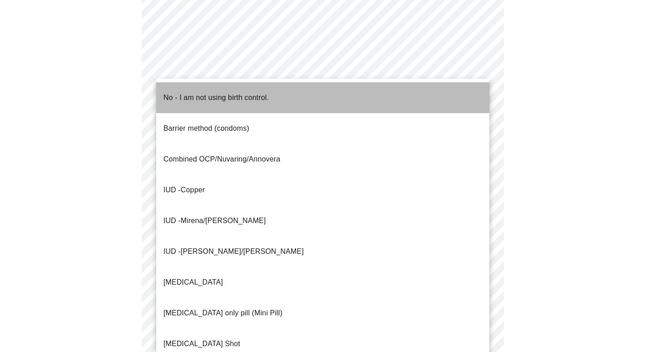
click at [236, 94] on p "No - I am not using birth control." at bounding box center [215, 97] width 105 height 11
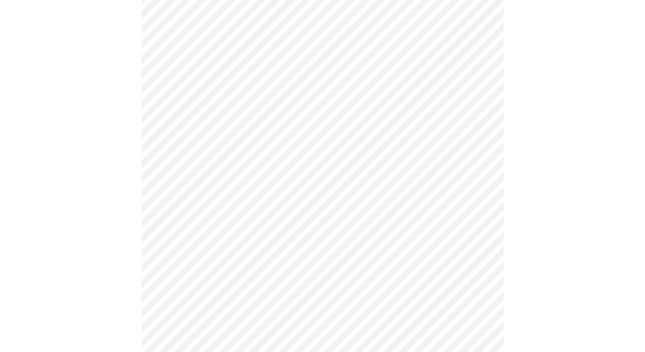
click at [241, 249] on body "MyMenopauseRx Appointments Messaging Labs Uploads Medications Community Refer a…" at bounding box center [323, 7] width 638 height 902
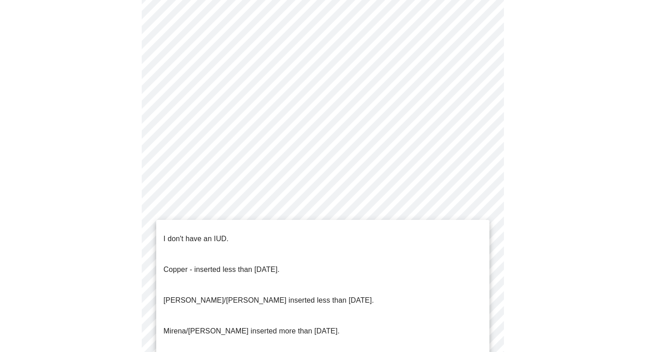
click at [236, 233] on li "I don't have an IUD." at bounding box center [322, 239] width 333 height 31
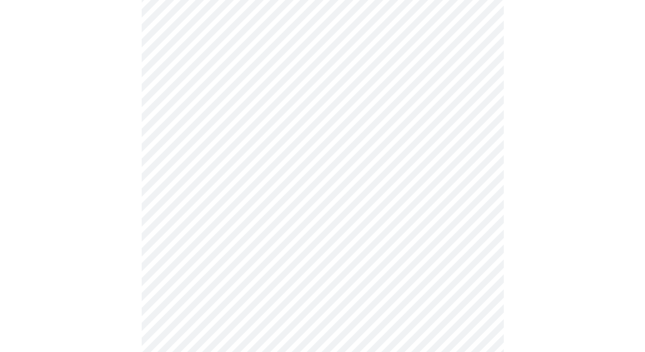
scroll to position [516, 0]
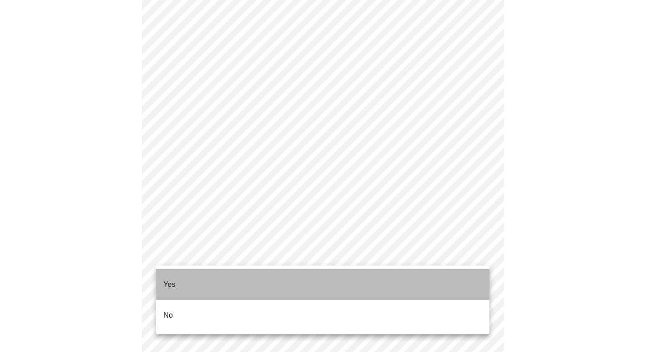
click at [226, 273] on li "Yes" at bounding box center [322, 284] width 333 height 31
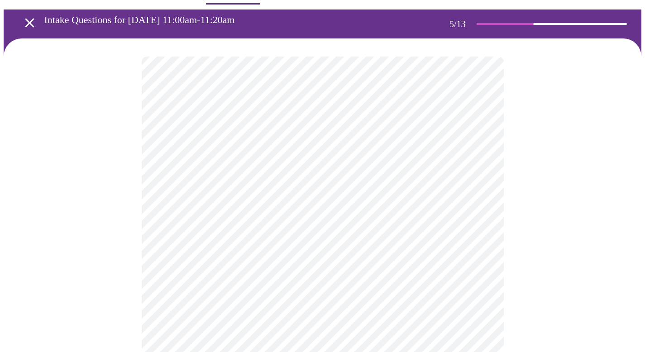
scroll to position [33, 0]
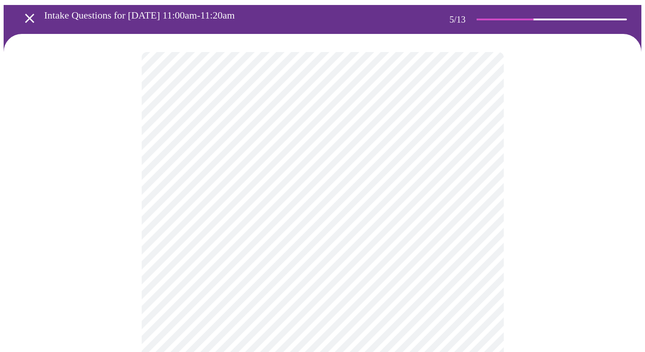
click at [478, 204] on body "MyMenopauseRx Appointments Messaging Labs Uploads Medications Community Refer a…" at bounding box center [323, 338] width 638 height 734
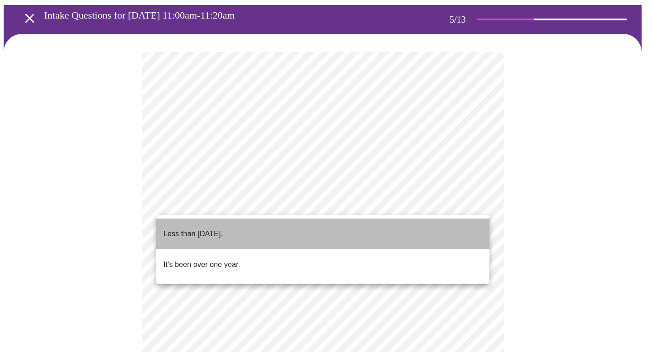
click at [286, 229] on li "Less than one year ago." at bounding box center [322, 234] width 333 height 31
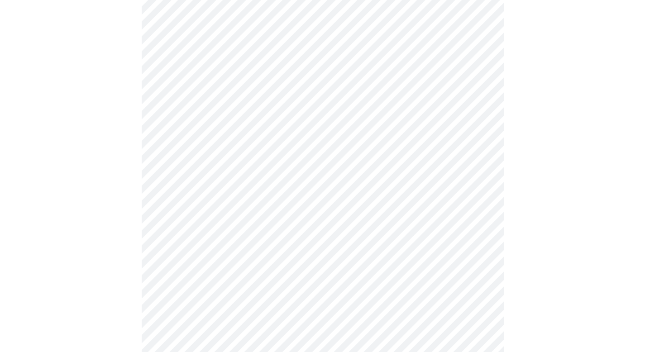
scroll to position [97, 0]
click at [483, 216] on body "MyMenopauseRx Appointments Messaging Labs Uploads Medications Community Refer a…" at bounding box center [323, 270] width 638 height 728
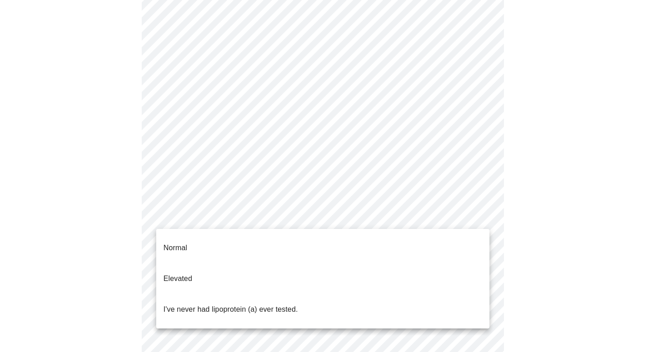
click at [494, 196] on div at bounding box center [326, 176] width 652 height 352
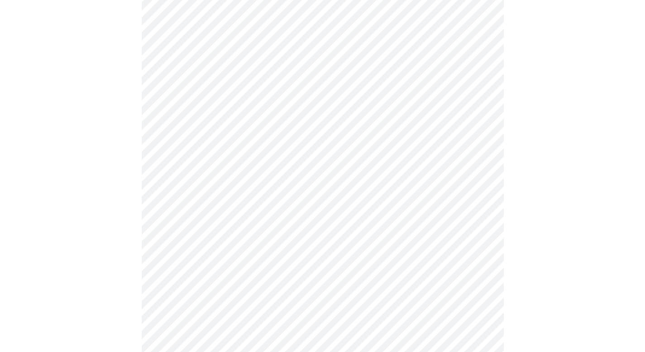
click at [570, 262] on div at bounding box center [323, 292] width 638 height 646
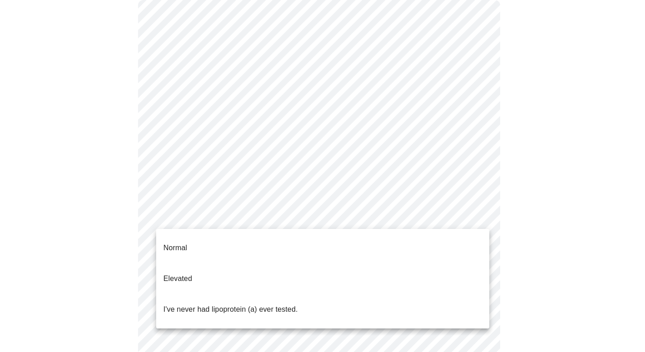
click at [482, 216] on body "MyMenopauseRx Appointments Messaging Labs Uploads Medications Community Refer a…" at bounding box center [323, 266] width 638 height 721
click at [482, 216] on div at bounding box center [326, 176] width 652 height 352
click at [482, 218] on body "MyMenopauseRx Appointments Messaging Labs Uploads Medications Community Refer a…" at bounding box center [326, 260] width 645 height 709
click at [300, 294] on li "I've never had lipoprotein (a) ever tested." at bounding box center [322, 309] width 333 height 31
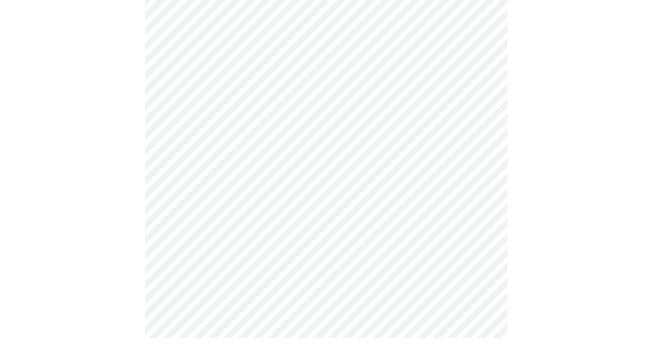
scroll to position [0, 0]
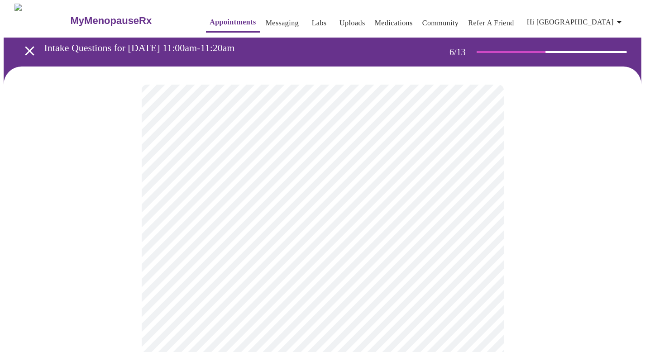
click at [300, 269] on body "MyMenopauseRx Appointments Messaging Labs Uploads Medications Community Refer a…" at bounding box center [323, 246] width 638 height 484
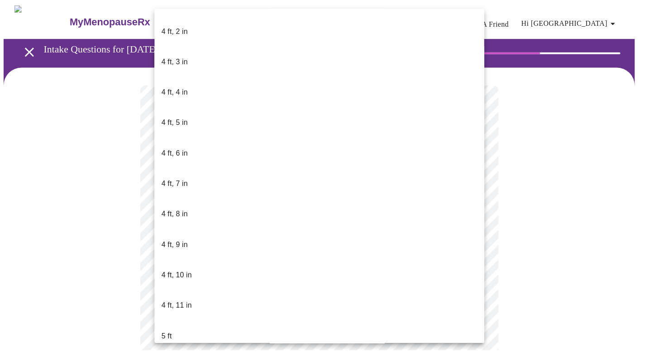
scroll to position [435, 0]
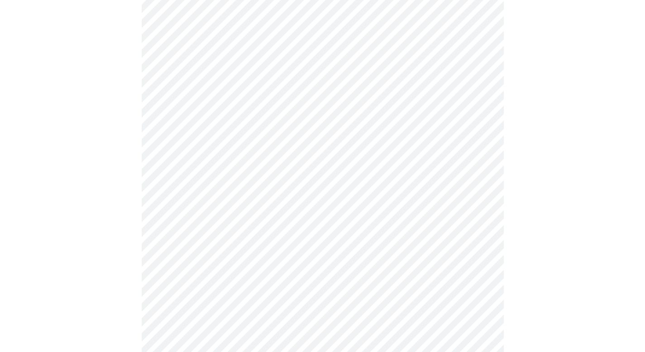
scroll to position [2248, 0]
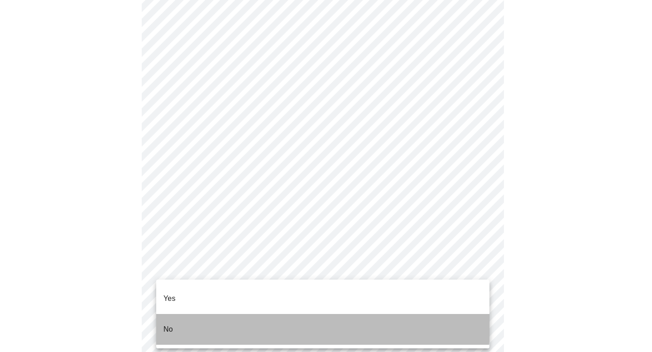
click at [234, 314] on li "No" at bounding box center [322, 329] width 333 height 31
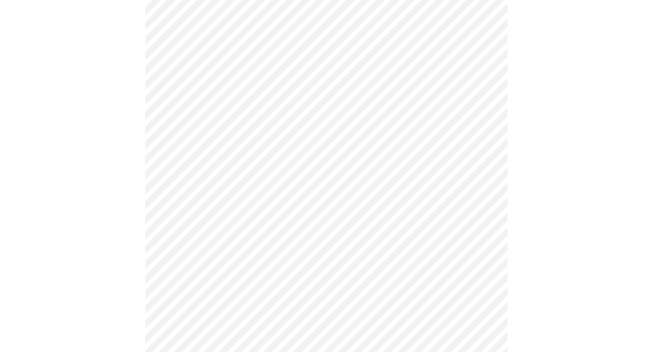
scroll to position [532, 0]
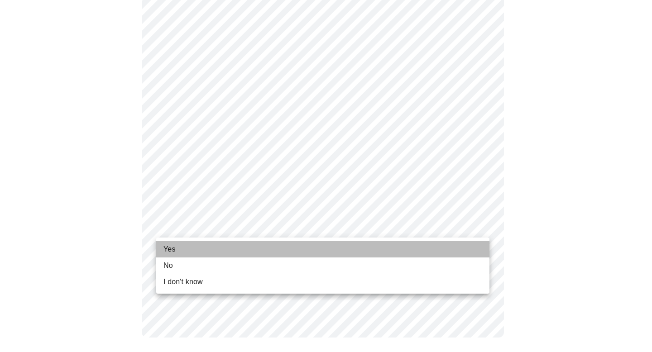
click at [214, 255] on li "Yes" at bounding box center [322, 249] width 333 height 16
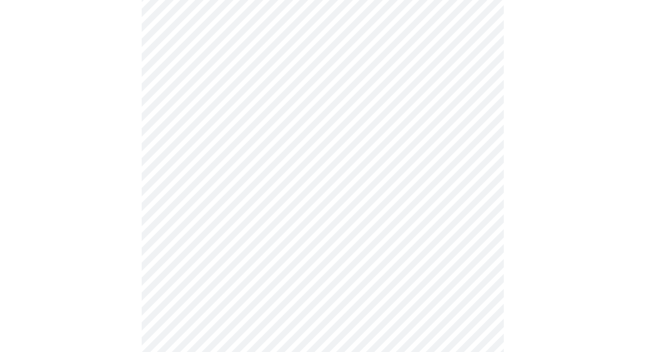
scroll to position [0, 0]
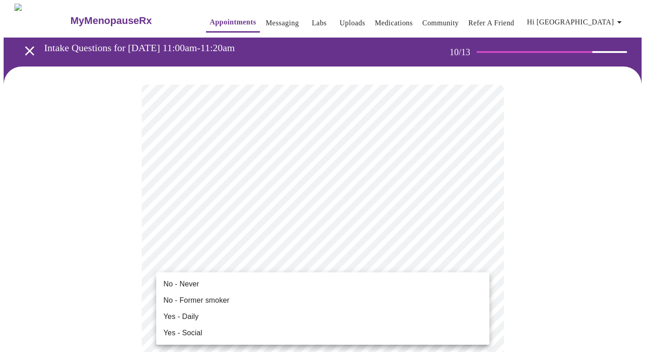
click at [313, 279] on li "No - Never" at bounding box center [322, 284] width 333 height 16
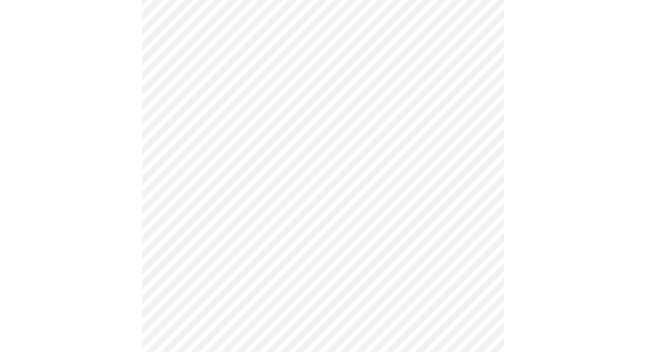
scroll to position [717, 0]
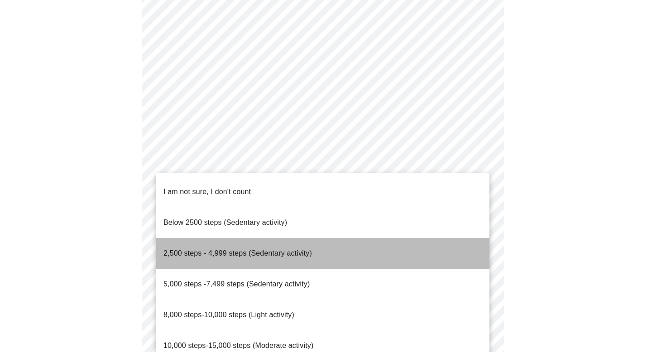
click at [245, 249] on span "2,500 steps - 4,999 steps (Sedentary activity)" at bounding box center [237, 253] width 149 height 8
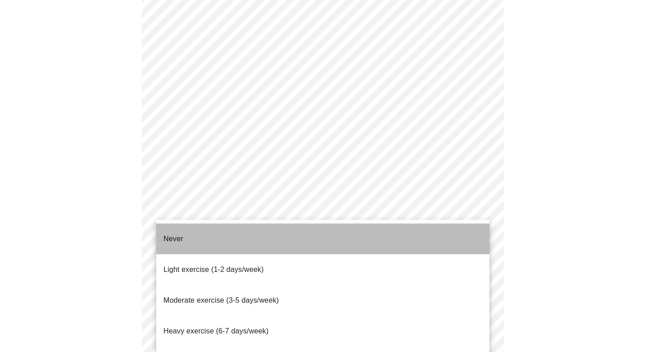
click at [231, 234] on li "Never" at bounding box center [322, 239] width 333 height 31
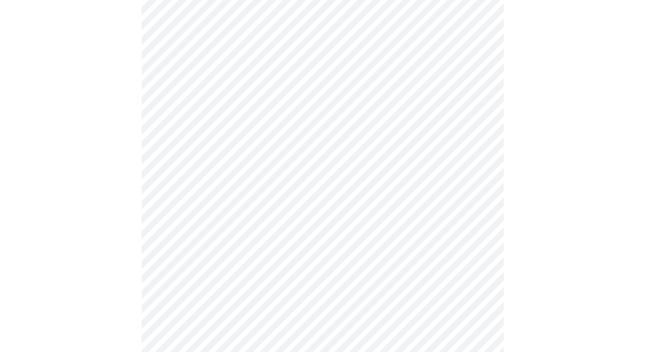
scroll to position [782, 0]
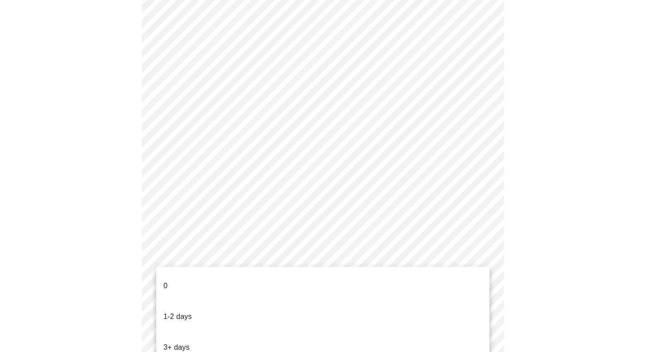
click at [223, 272] on li "0" at bounding box center [322, 286] width 333 height 31
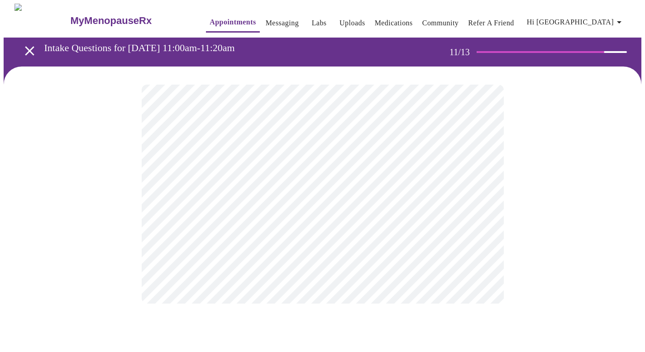
scroll to position [0, 0]
click at [486, 188] on body "MyMenopauseRx Appointments Messaging Labs Uploads Medications Community Refer a…" at bounding box center [326, 154] width 645 height 301
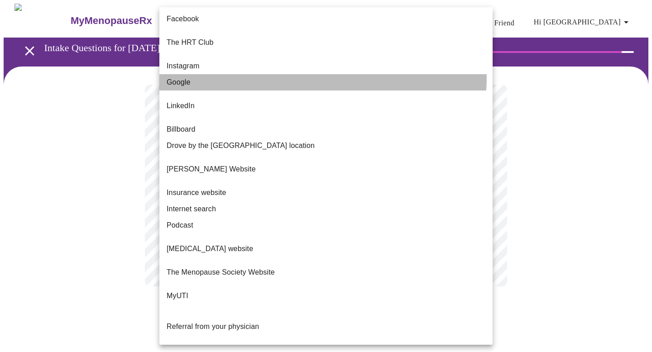
click at [273, 74] on li "Google" at bounding box center [325, 82] width 333 height 16
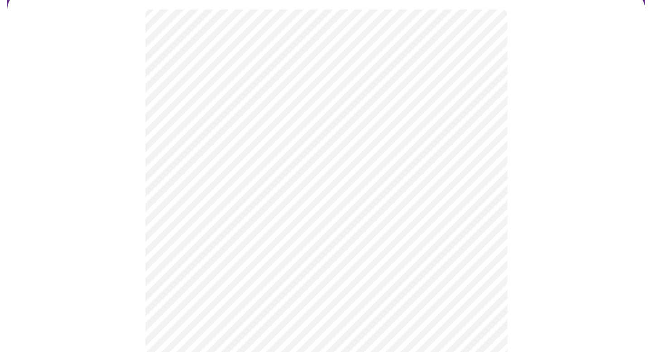
scroll to position [78, 0]
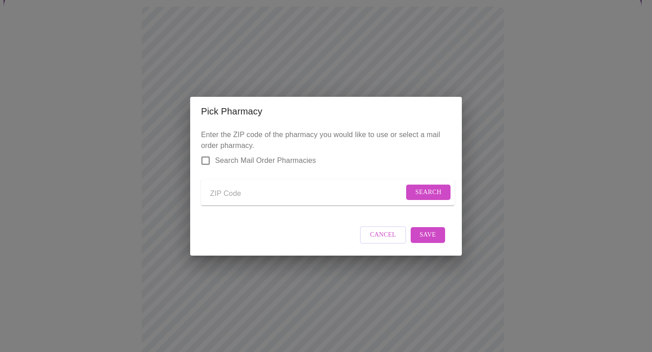
click at [233, 192] on input "Send a message to your care team" at bounding box center [307, 194] width 194 height 14
type input "34952"
click at [431, 187] on span "Search" at bounding box center [428, 192] width 26 height 11
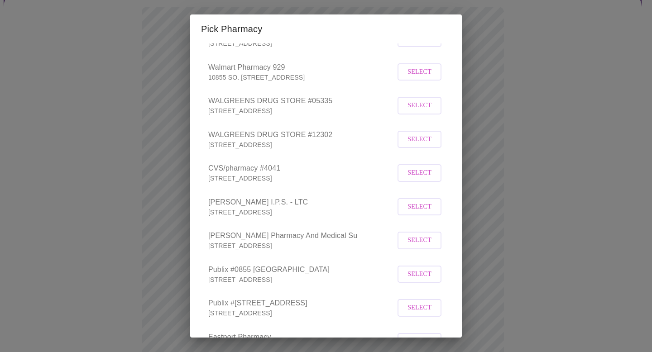
scroll to position [138, 0]
click at [411, 79] on span "Select" at bounding box center [420, 73] width 24 height 11
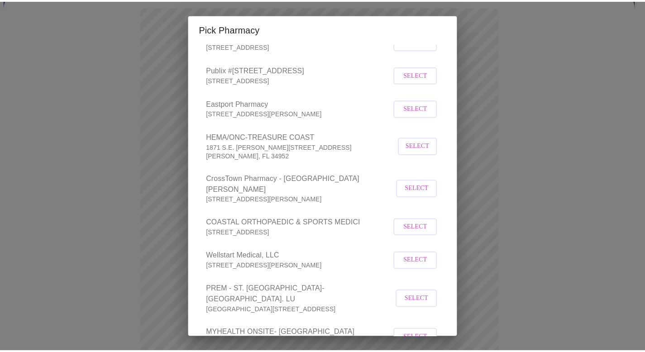
scroll to position [462, 0]
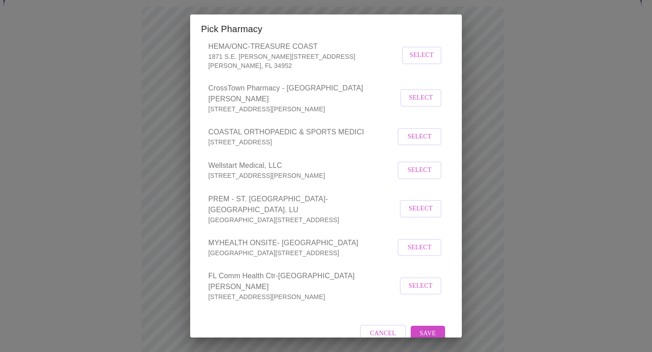
click at [428, 328] on span "Save" at bounding box center [428, 333] width 16 height 11
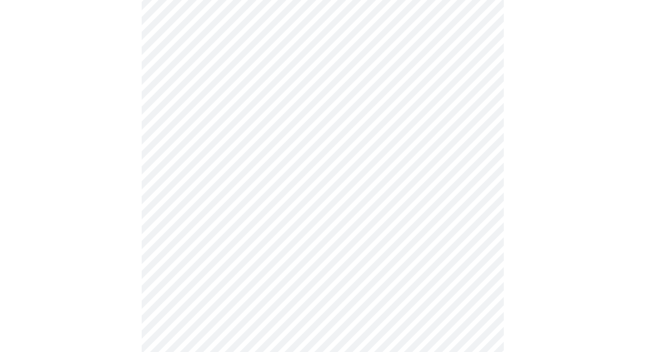
scroll to position [526, 0]
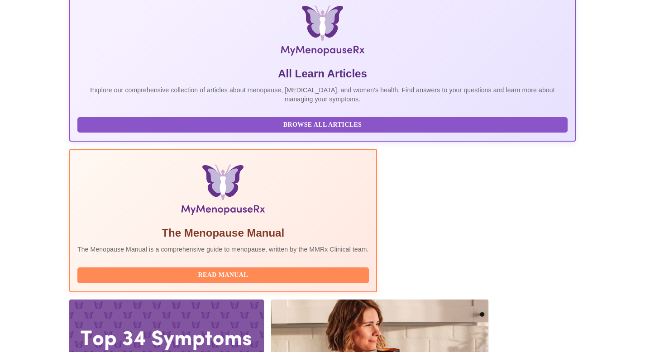
scroll to position [143, 0]
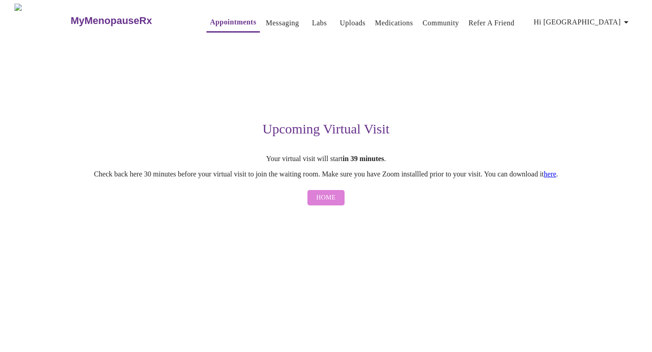
click at [326, 198] on span "Home" at bounding box center [325, 197] width 19 height 11
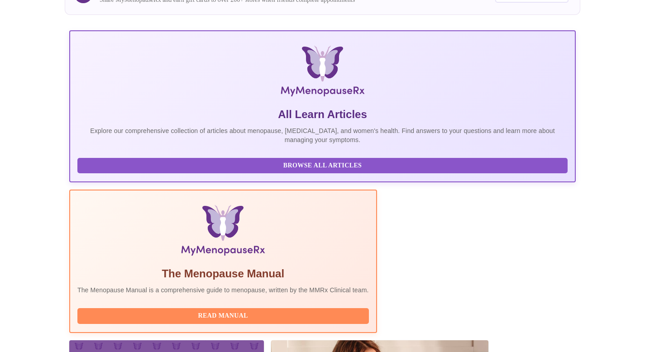
scroll to position [143, 0]
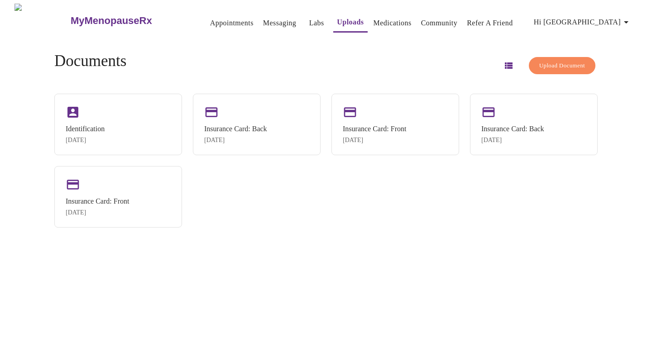
click at [223, 17] on link "Appointments" at bounding box center [231, 23] width 43 height 13
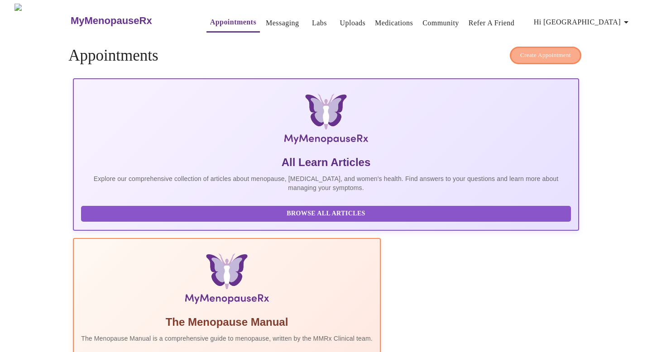
click at [552, 52] on span "Create Appointment" at bounding box center [545, 55] width 51 height 10
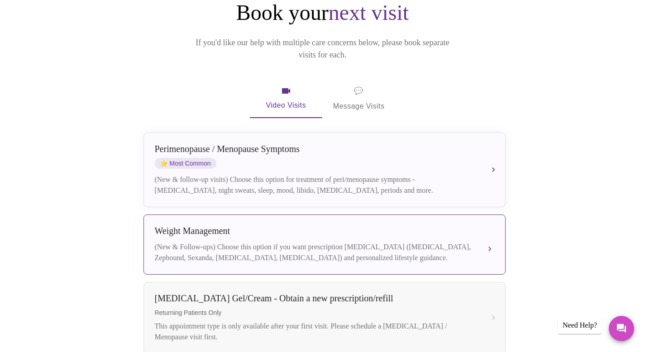
scroll to position [108, 0]
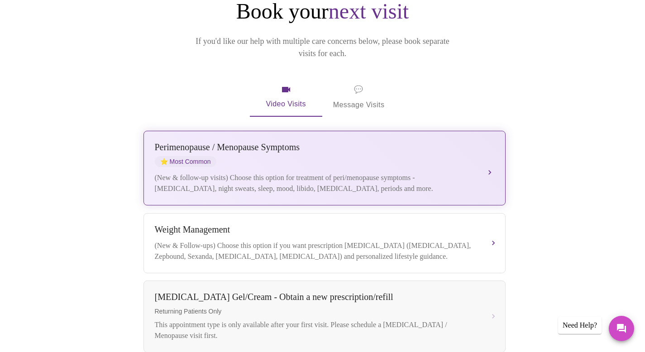
click at [366, 144] on div "Perimenopause / Menopause Symptoms ⭐ Most Common" at bounding box center [315, 154] width 321 height 25
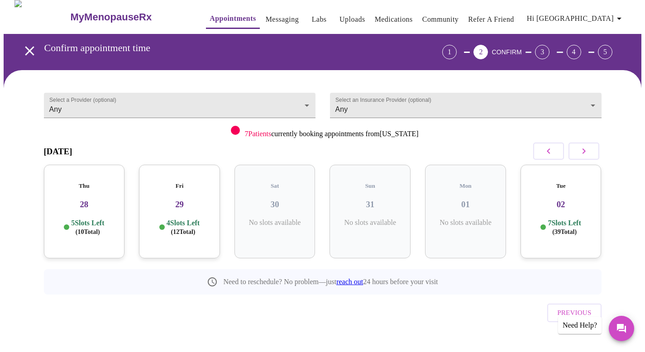
click at [110, 200] on h3 "28" at bounding box center [84, 205] width 67 height 10
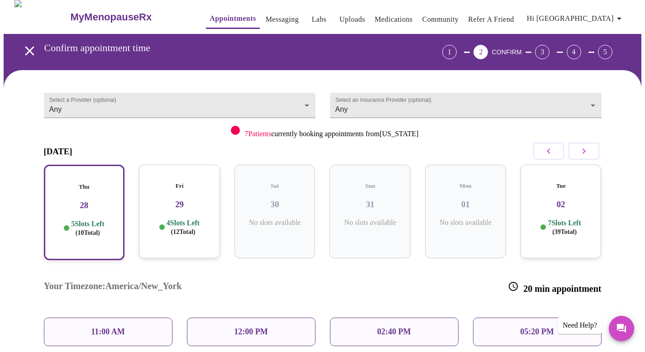
click at [140, 318] on div "11:00 AM" at bounding box center [108, 332] width 129 height 29
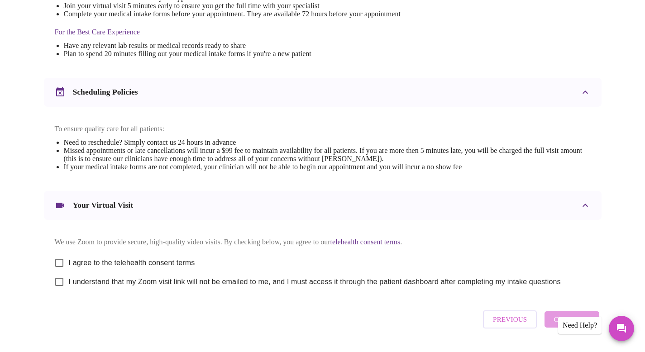
scroll to position [271, 0]
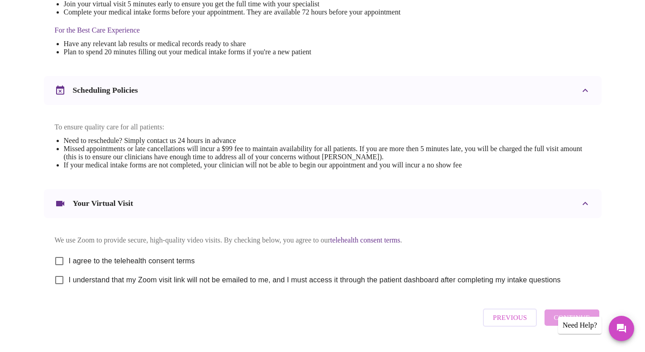
click at [62, 265] on input "I agree to the telehealth consent terms" at bounding box center [59, 261] width 19 height 19
checkbox input "true"
click at [61, 286] on input "I understand that my Zoom visit link will not be emailed to me, and I must acce…" at bounding box center [59, 280] width 19 height 19
checkbox input "true"
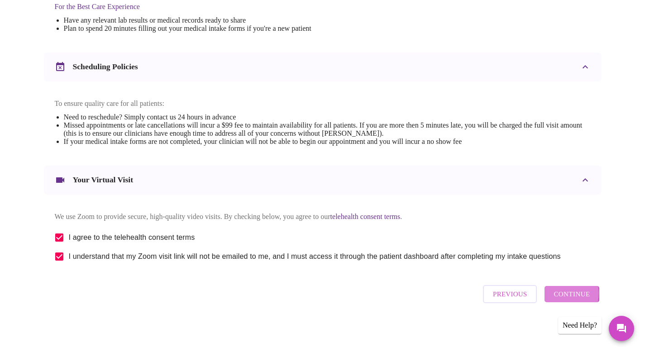
click at [566, 297] on span "Continue" at bounding box center [572, 294] width 36 height 12
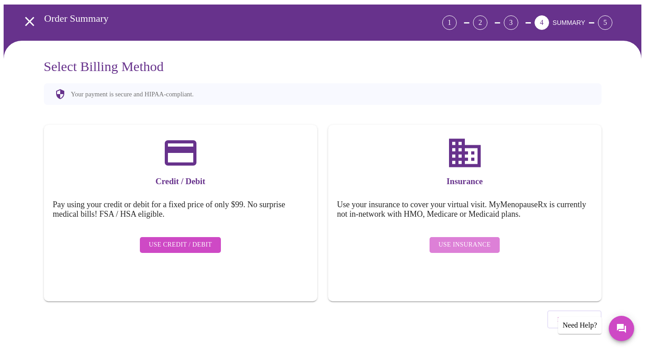
click at [494, 237] on button "Use Insurance" at bounding box center [465, 245] width 70 height 16
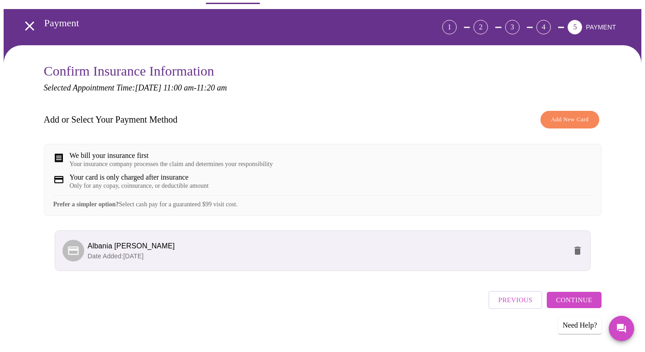
scroll to position [41, 0]
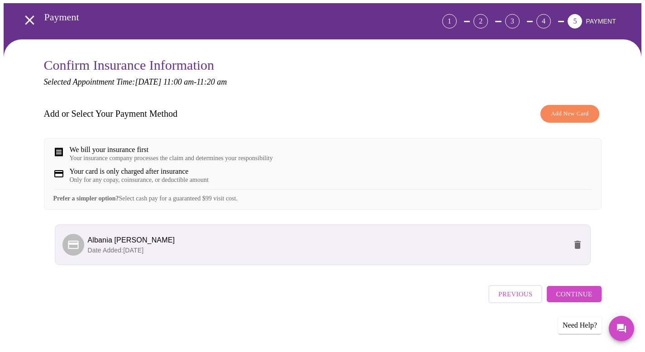
click at [561, 293] on span "Continue" at bounding box center [574, 294] width 36 height 12
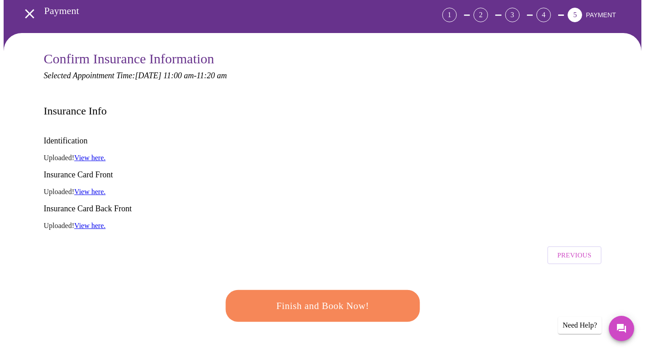
click at [353, 298] on span "Finish and Book Now!" at bounding box center [323, 306] width 168 height 17
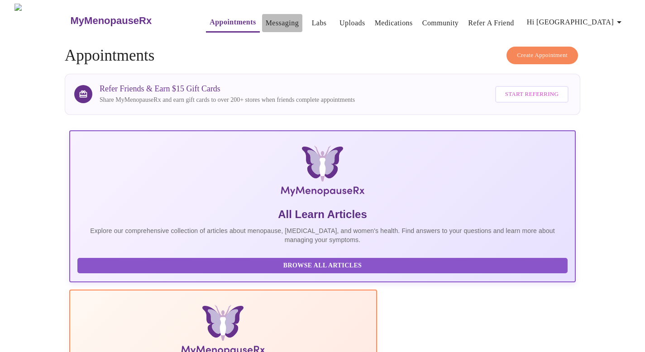
click at [273, 20] on link "Messaging" at bounding box center [282, 23] width 33 height 13
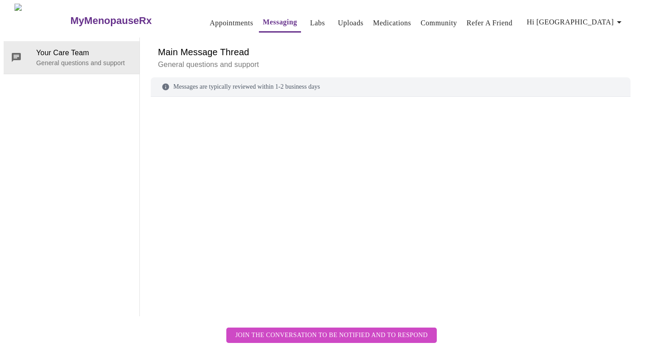
scroll to position [34, 0]
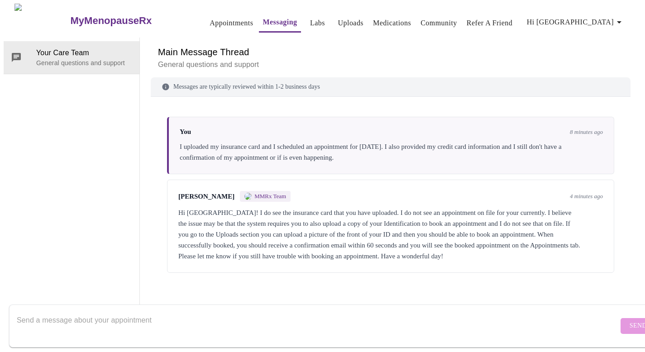
click at [197, 312] on textarea "Send a message about your appointment" at bounding box center [318, 326] width 602 height 29
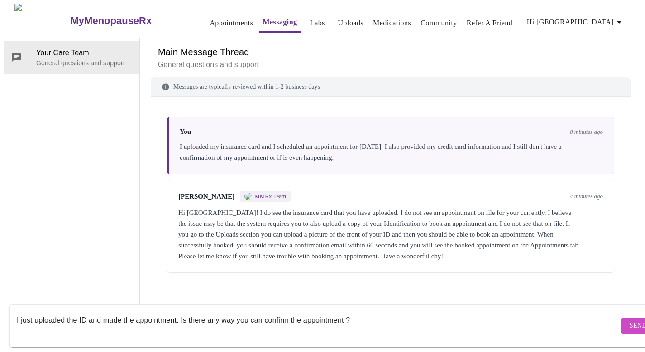
type textarea "I just uploaded the ID and made the appointment. Is there any way you can confi…"
click at [630, 321] on span "Send" at bounding box center [638, 326] width 17 height 11
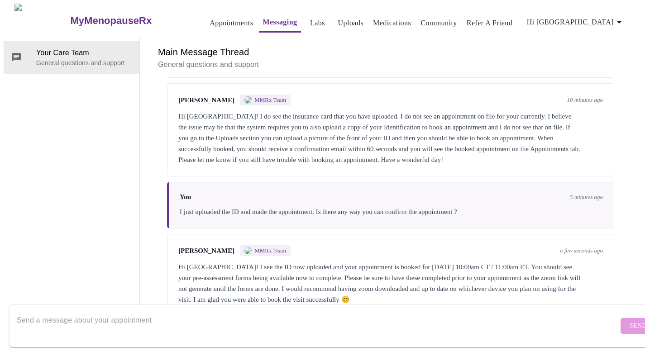
scroll to position [117, 0]
click at [175, 317] on textarea "Send a message about your appointment" at bounding box center [318, 326] width 602 height 29
type textarea "Great! Thank you."
click at [622, 318] on button "Send" at bounding box center [638, 326] width 35 height 16
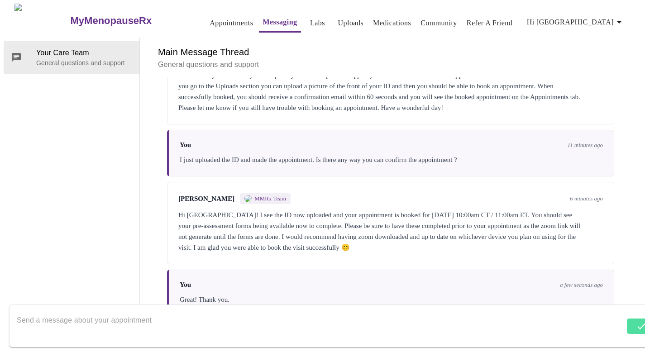
scroll to position [171, 0]
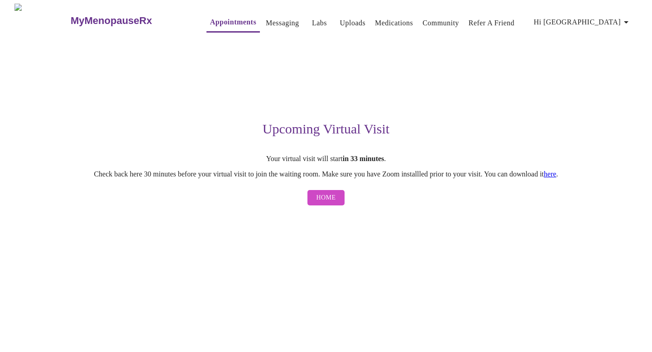
click at [328, 200] on span "Home" at bounding box center [325, 197] width 19 height 11
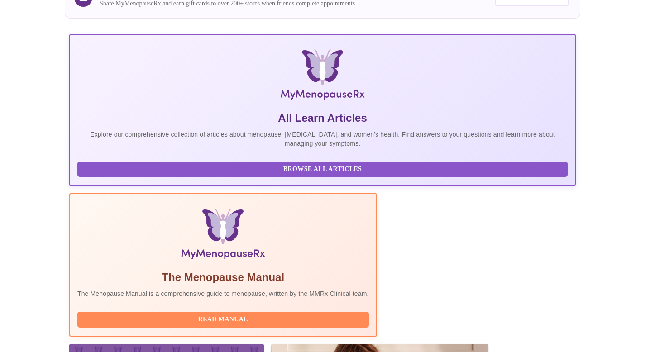
scroll to position [143, 0]
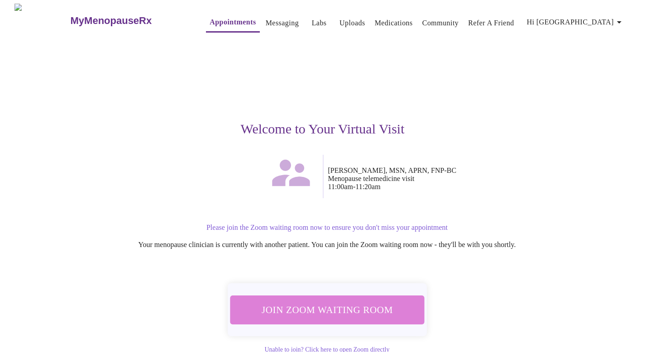
click at [346, 307] on span "Join Zoom Waiting Room" at bounding box center [327, 310] width 170 height 17
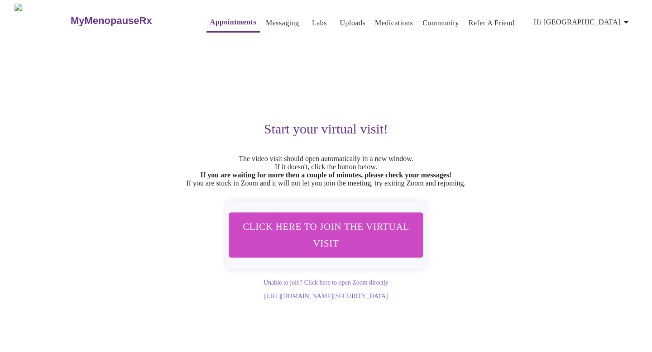
click at [331, 244] on span "Click here to join the virtual visit" at bounding box center [326, 235] width 170 height 34
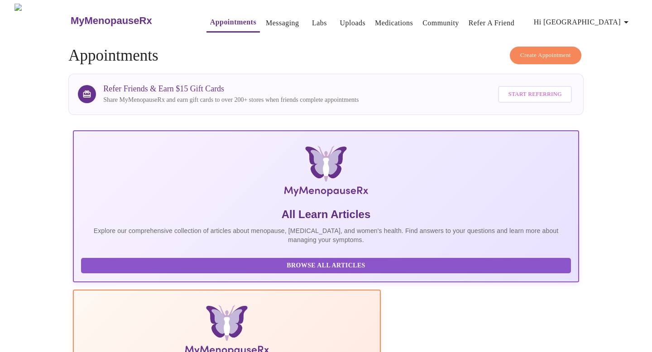
scroll to position [143, 0]
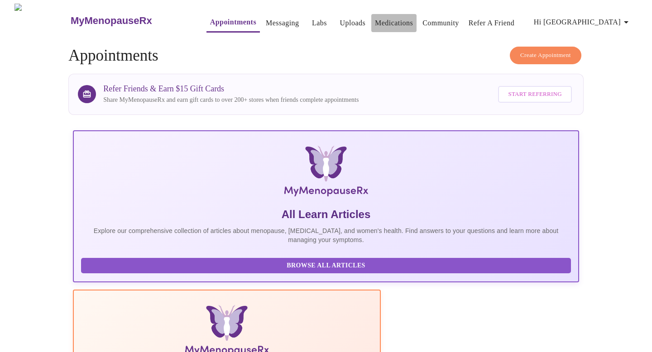
click at [389, 19] on link "Medications" at bounding box center [394, 23] width 38 height 13
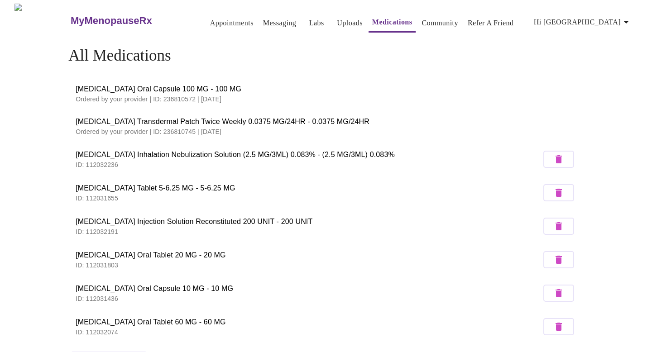
click at [269, 20] on link "Messaging" at bounding box center [279, 23] width 33 height 13
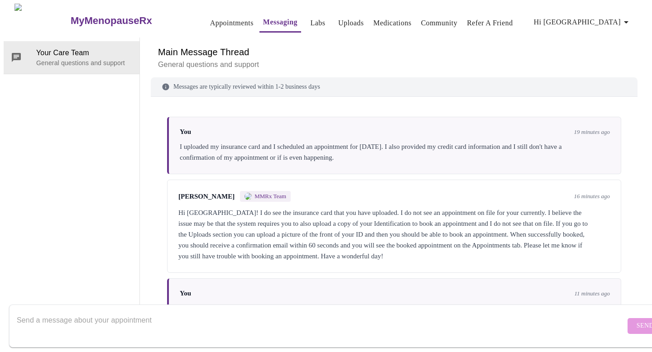
scroll to position [160, 0]
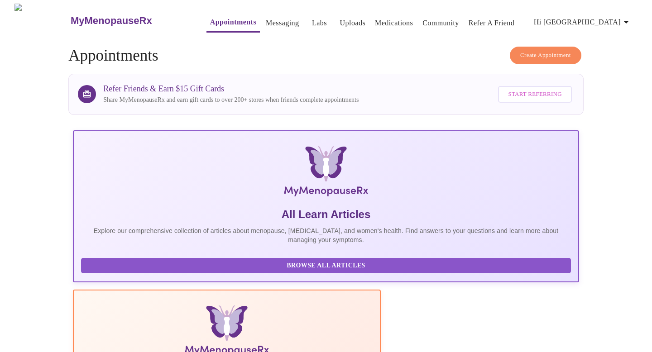
click at [160, 231] on p "Explore our comprehensive collection of articles about menopause, [MEDICAL_DATA…" at bounding box center [326, 235] width 490 height 18
click at [216, 16] on link "Appointments" at bounding box center [233, 22] width 46 height 13
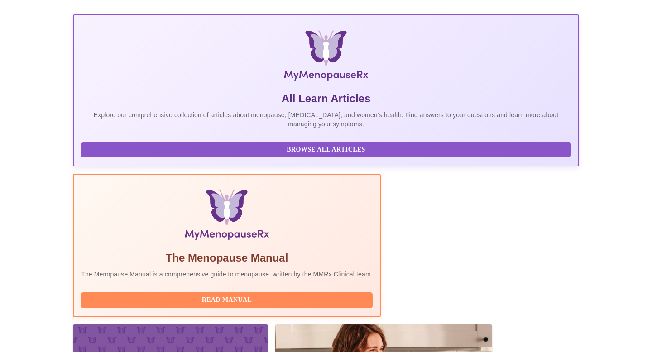
scroll to position [101, 0]
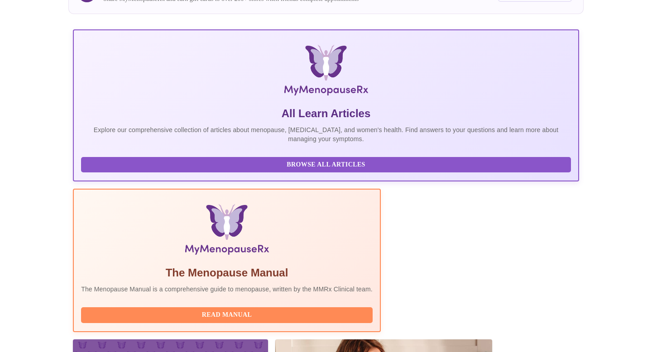
click at [173, 168] on span "Browse All Articles" at bounding box center [326, 164] width 472 height 11
